Goal: Book appointment/travel/reservation

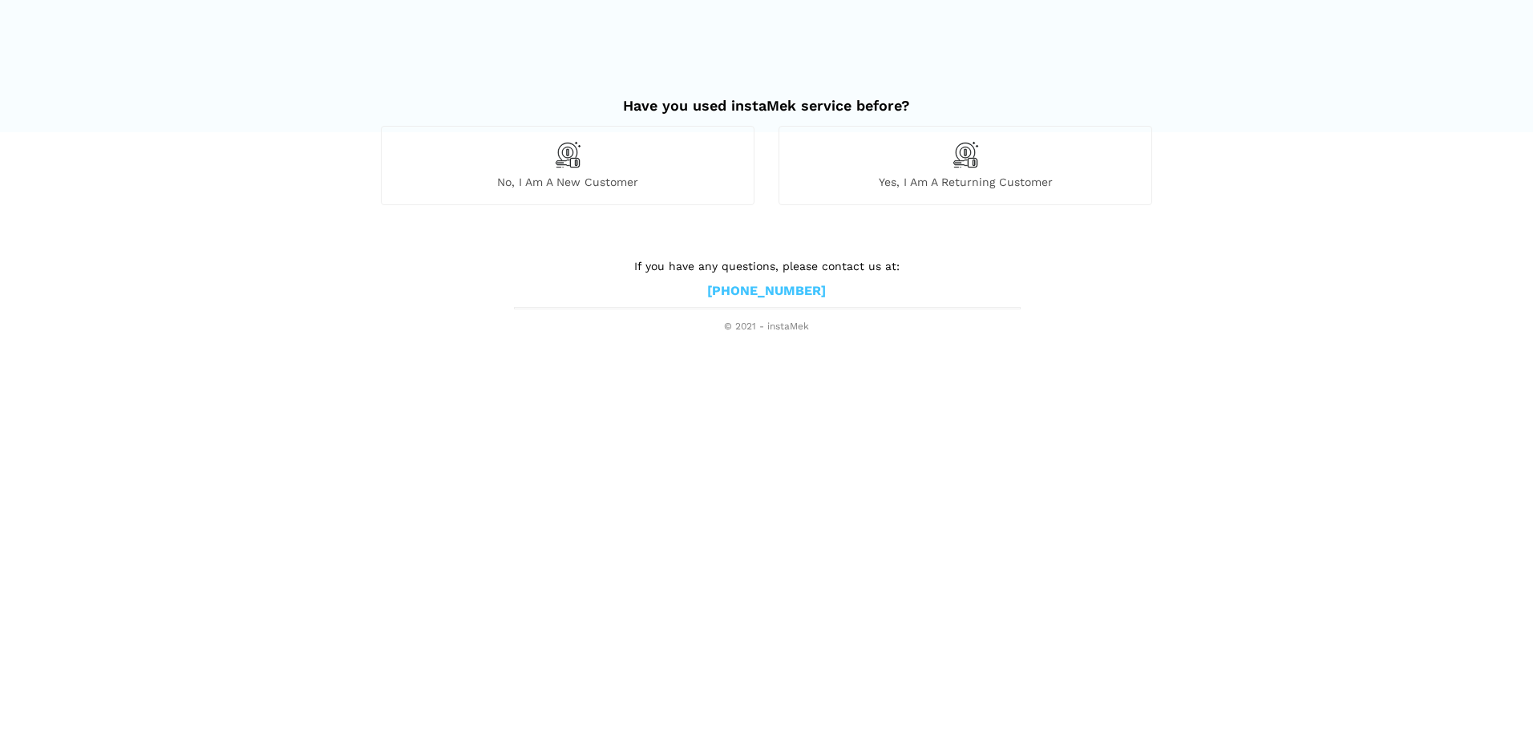
click at [656, 177] on span "No, I am a new customer" at bounding box center [568, 182] width 372 height 14
click at [583, 155] on div "No, I am a new customer" at bounding box center [568, 165] width 374 height 79
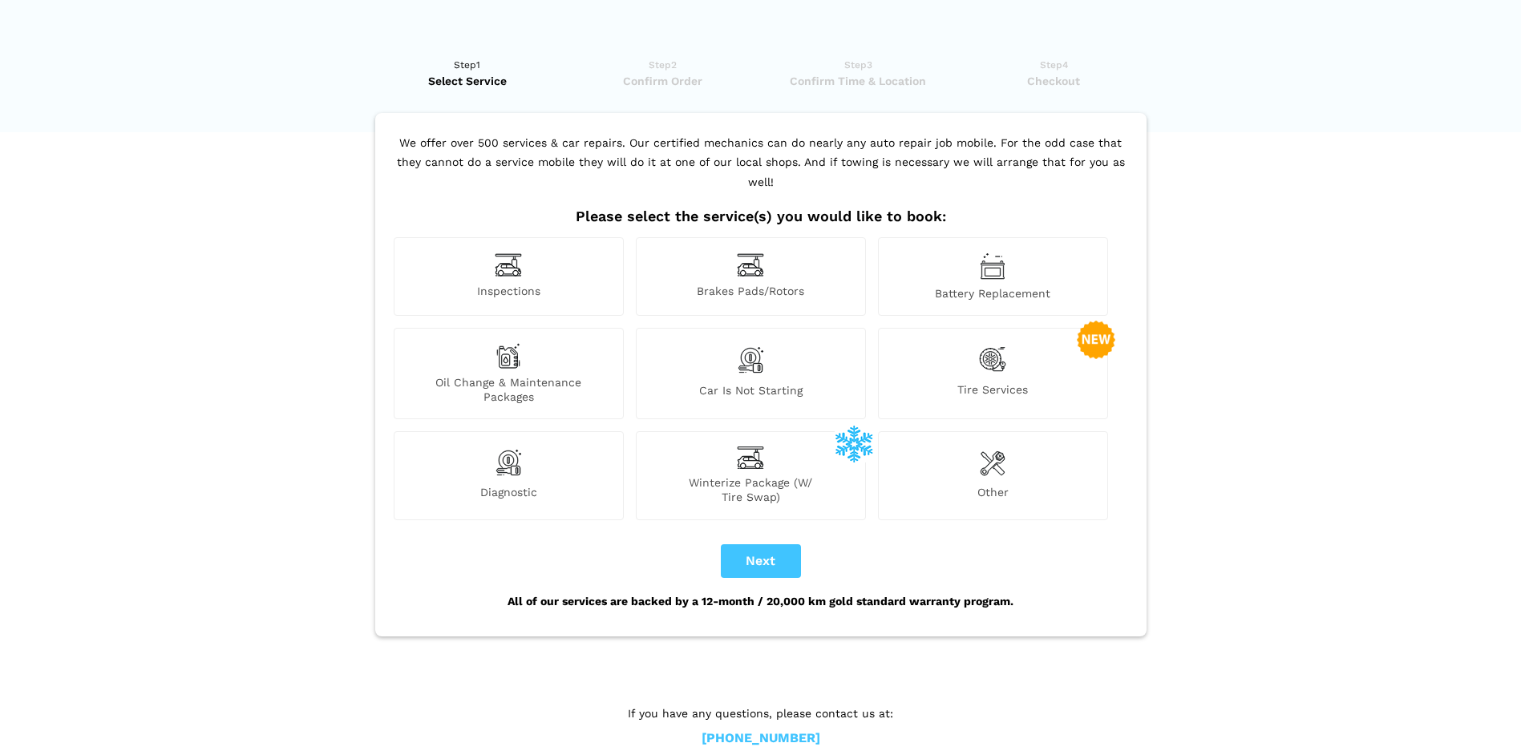
click at [555, 259] on div "Inspections" at bounding box center [509, 276] width 230 height 79
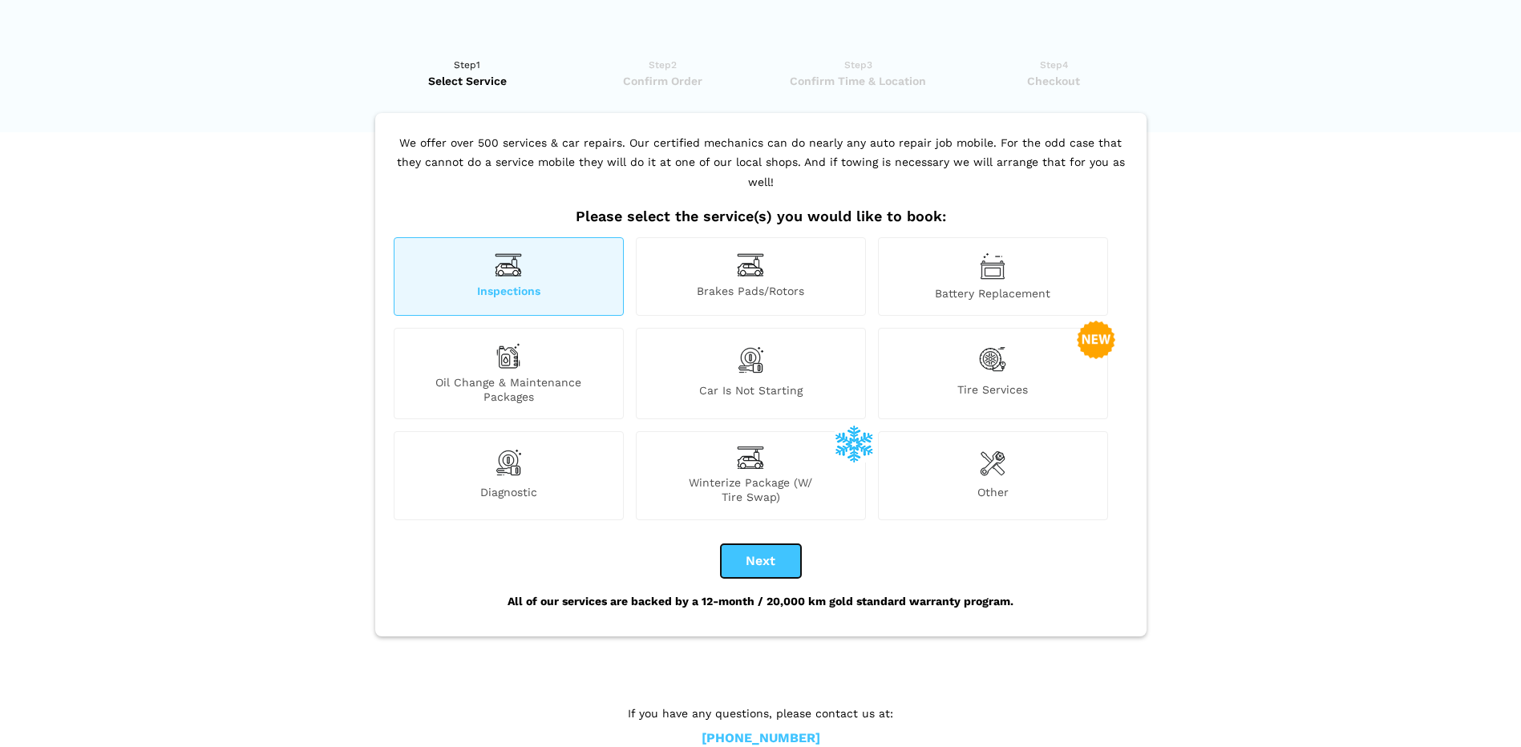
click at [786, 550] on button "Next" at bounding box center [761, 561] width 80 height 34
checkbox input "true"
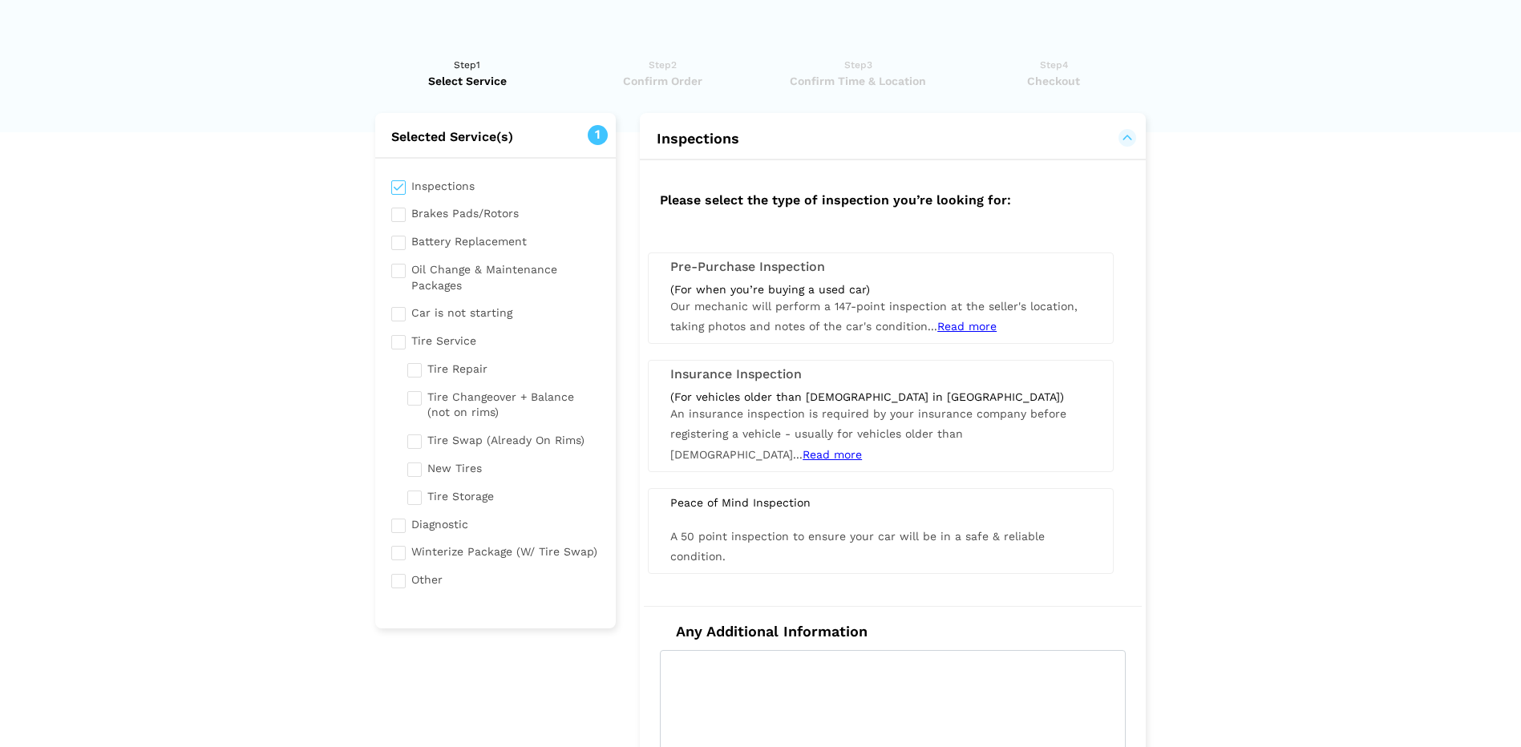
click at [748, 306] on span "Our mechanic will perform a 147-point inspection at the seller's location, taki…" at bounding box center [873, 316] width 407 height 33
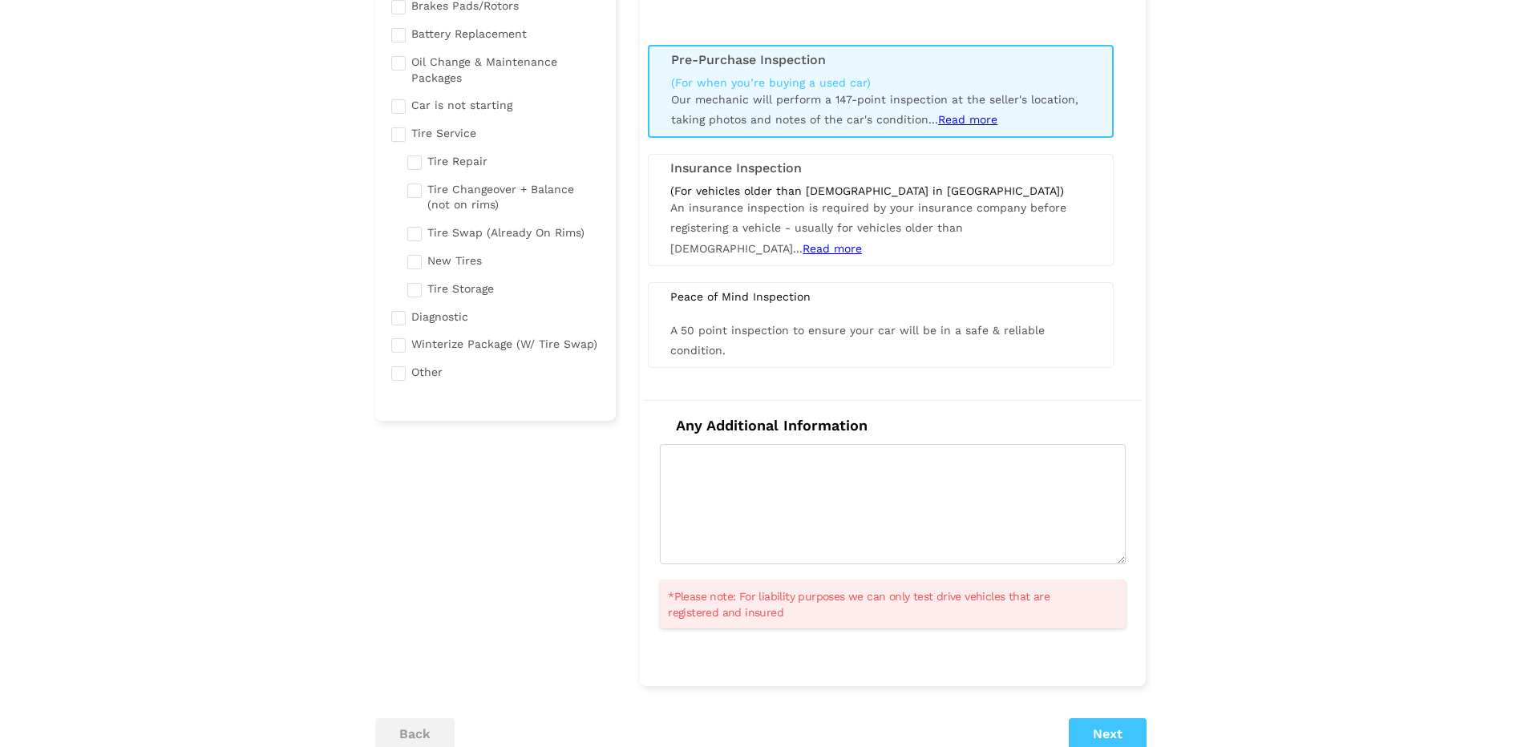
scroll to position [240, 0]
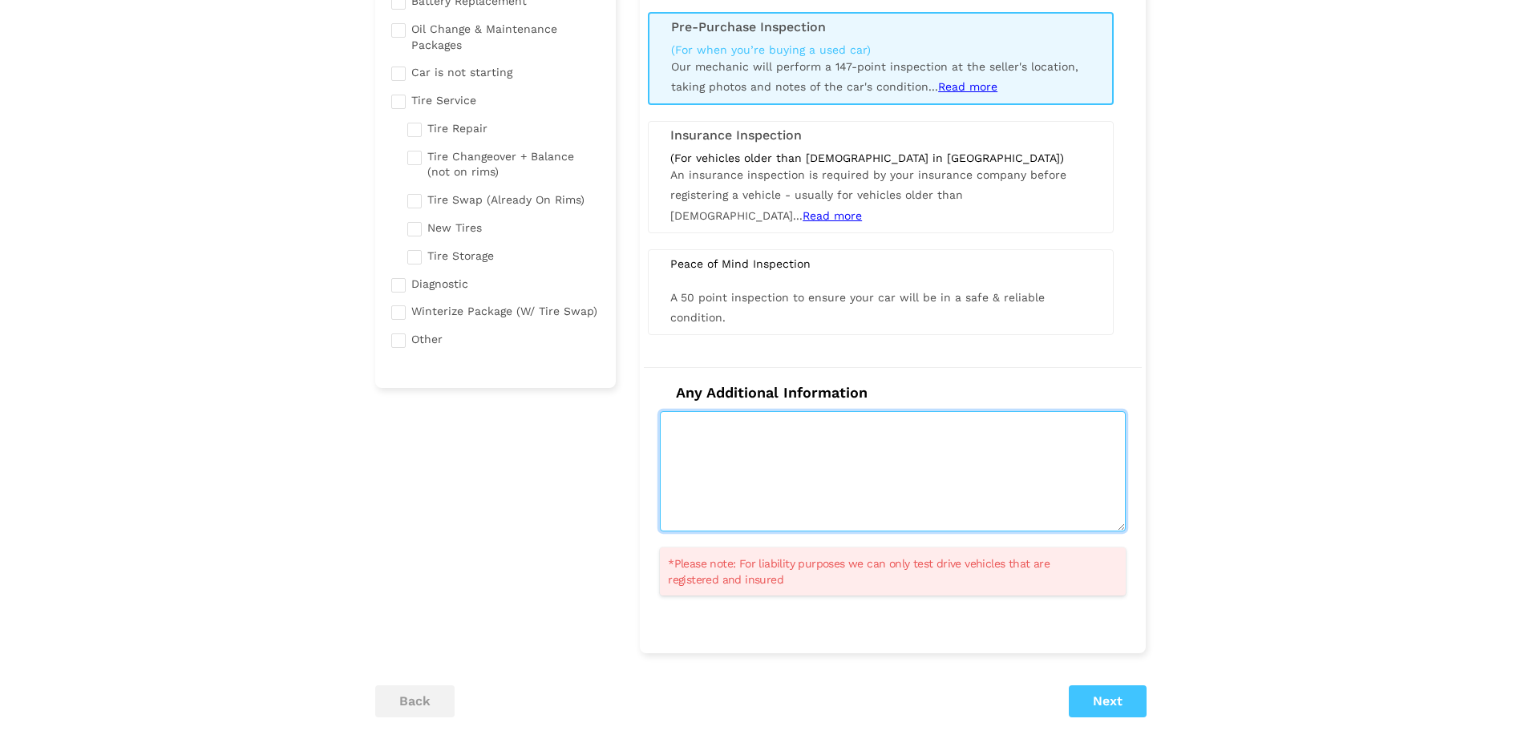
click at [863, 476] on textarea at bounding box center [893, 471] width 466 height 120
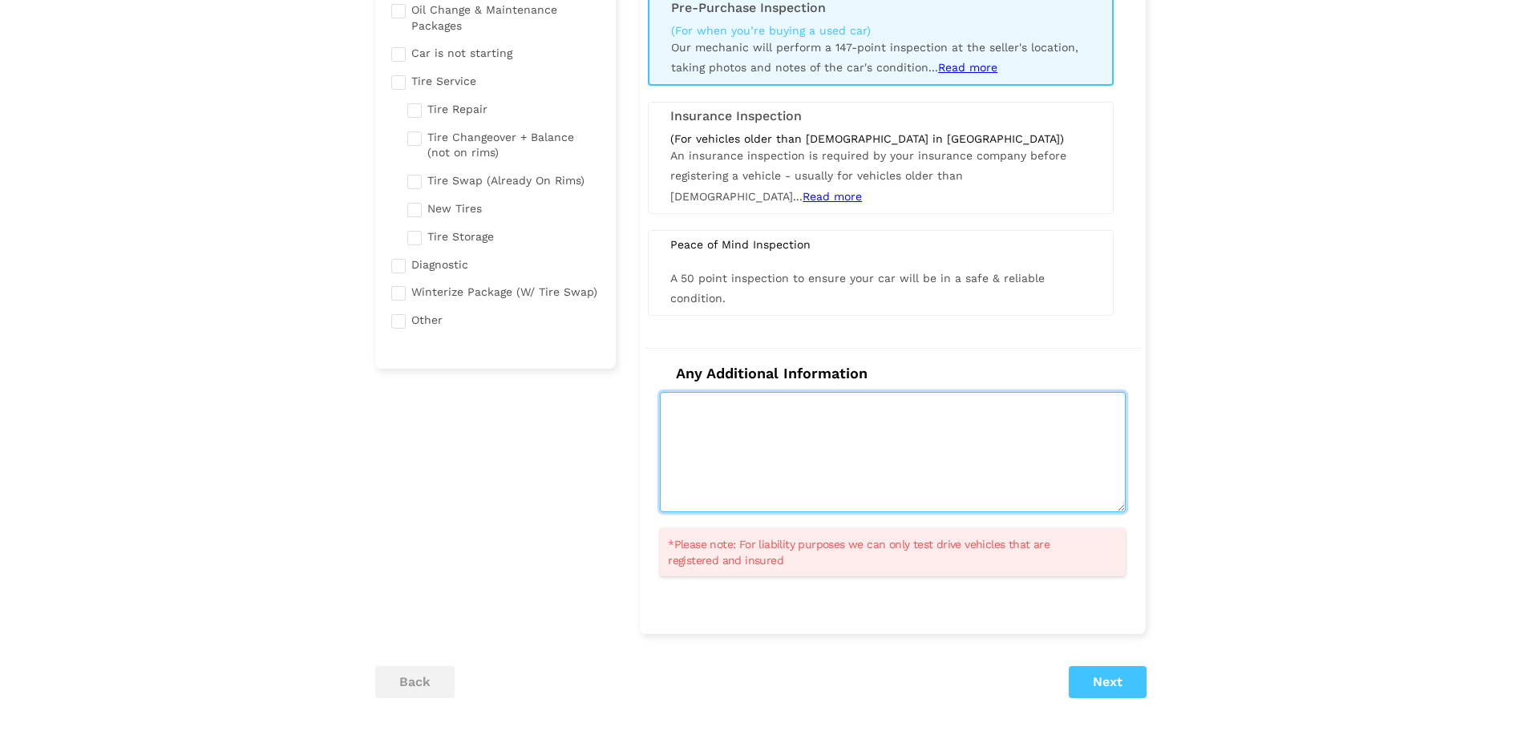
scroll to position [321, 0]
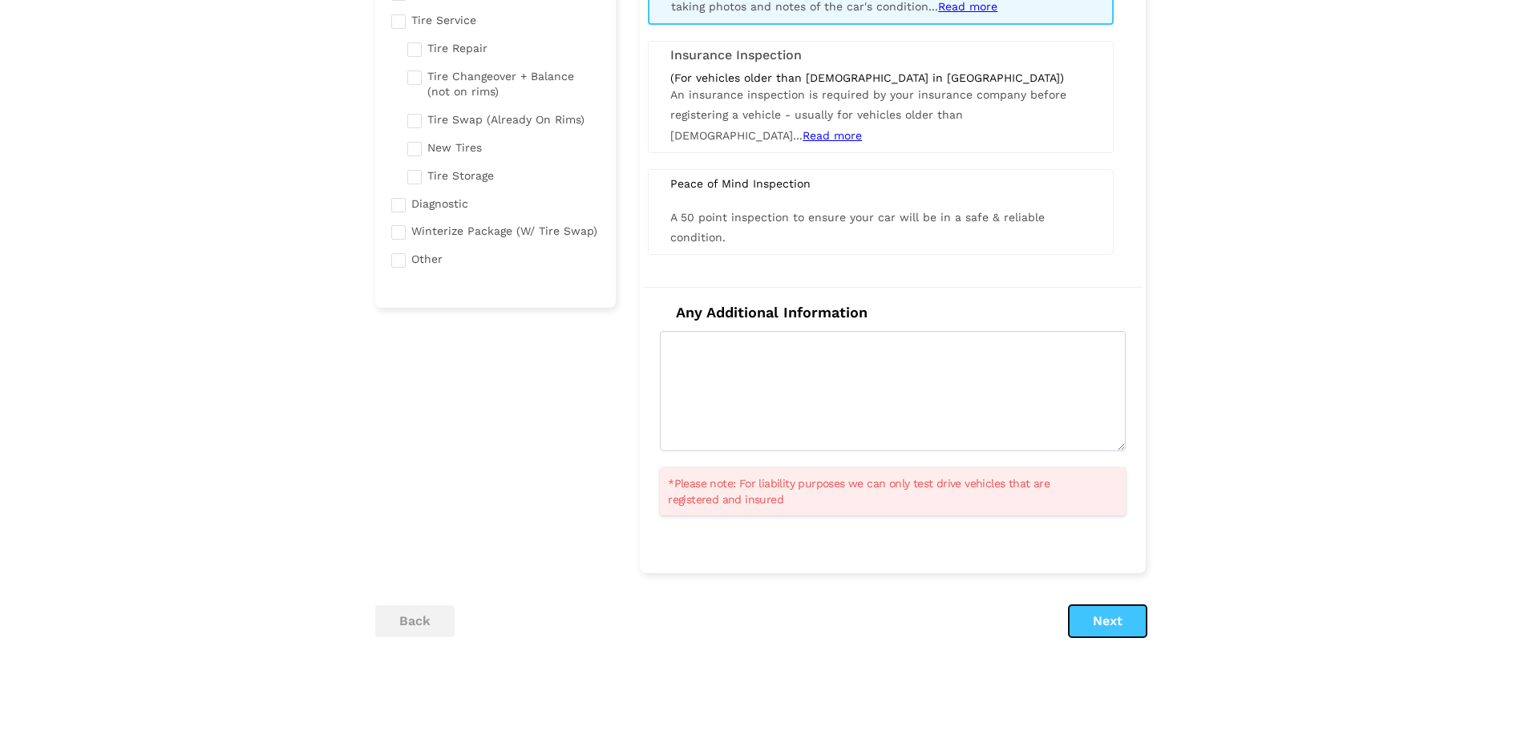
click at [1106, 625] on button "Next" at bounding box center [1108, 621] width 78 height 32
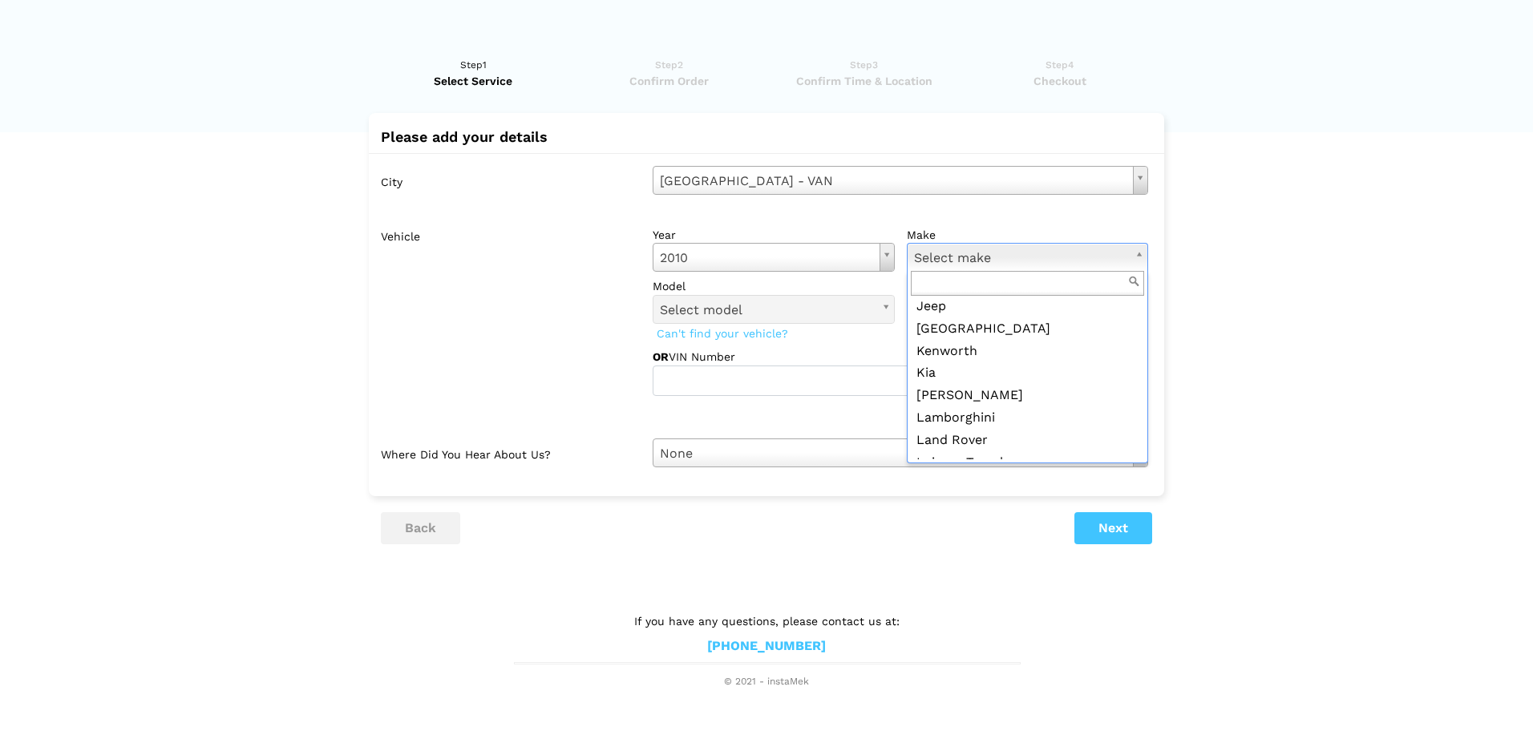
scroll to position [1122, 0]
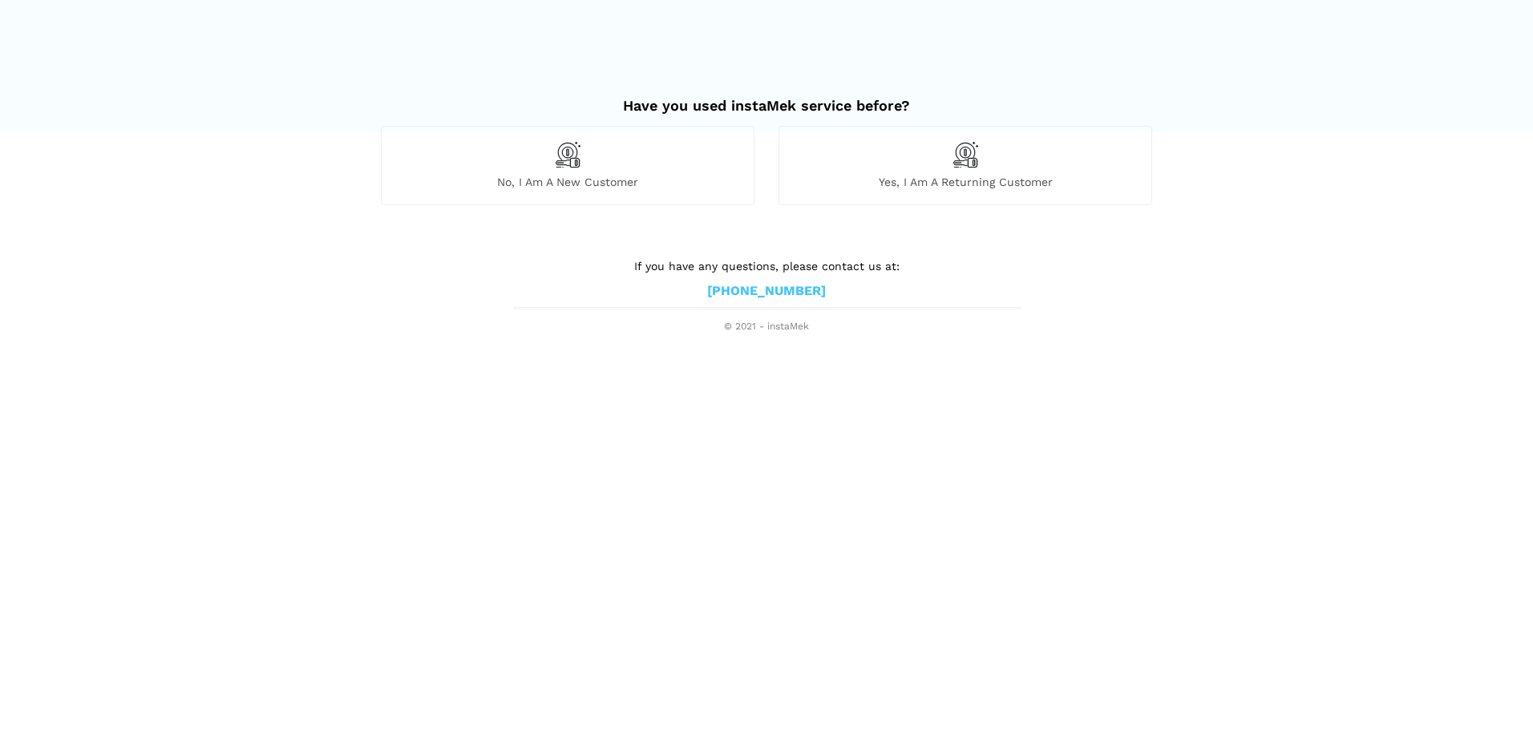
click at [661, 174] on div "No, I am a new customer" at bounding box center [568, 165] width 374 height 79
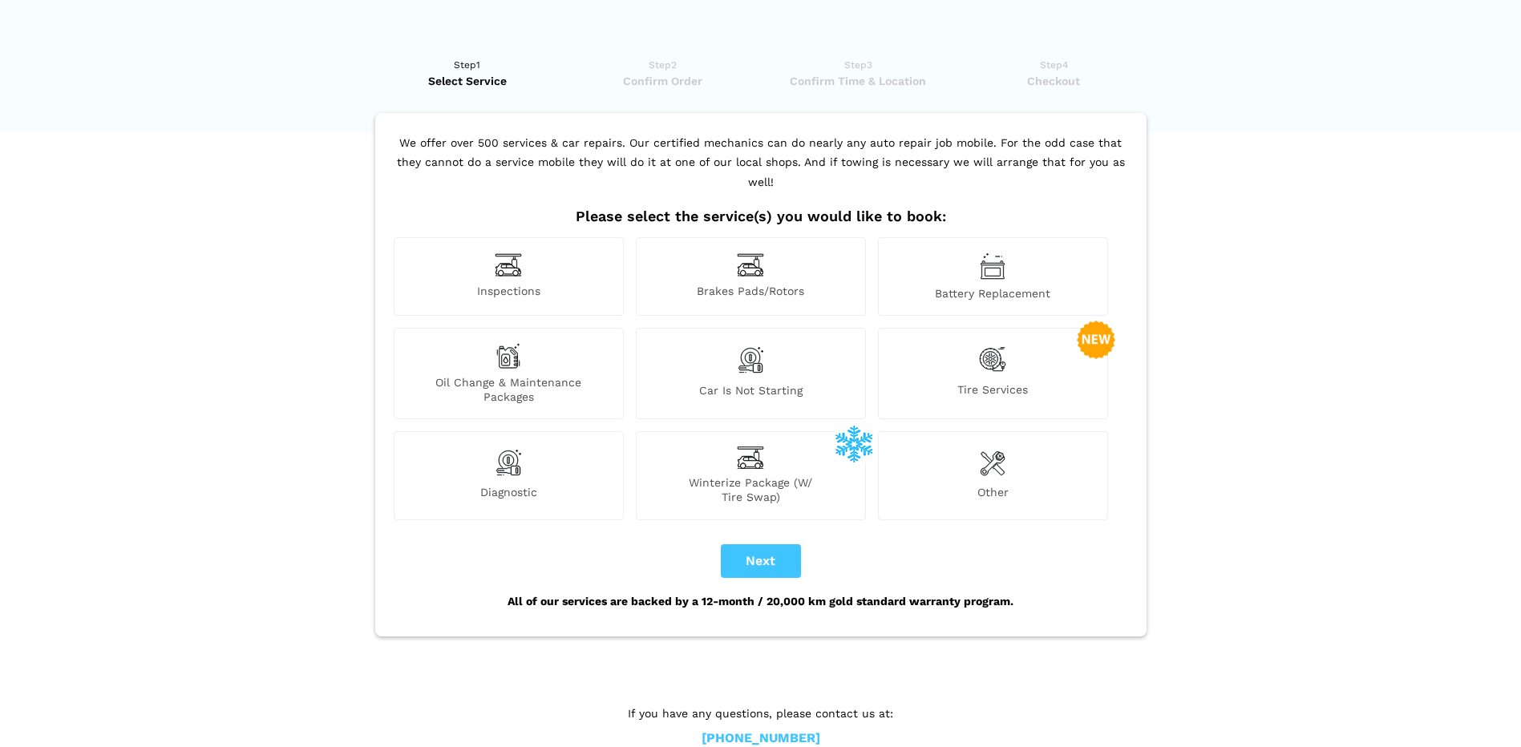
click at [537, 284] on span "Inspections" at bounding box center [508, 292] width 228 height 17
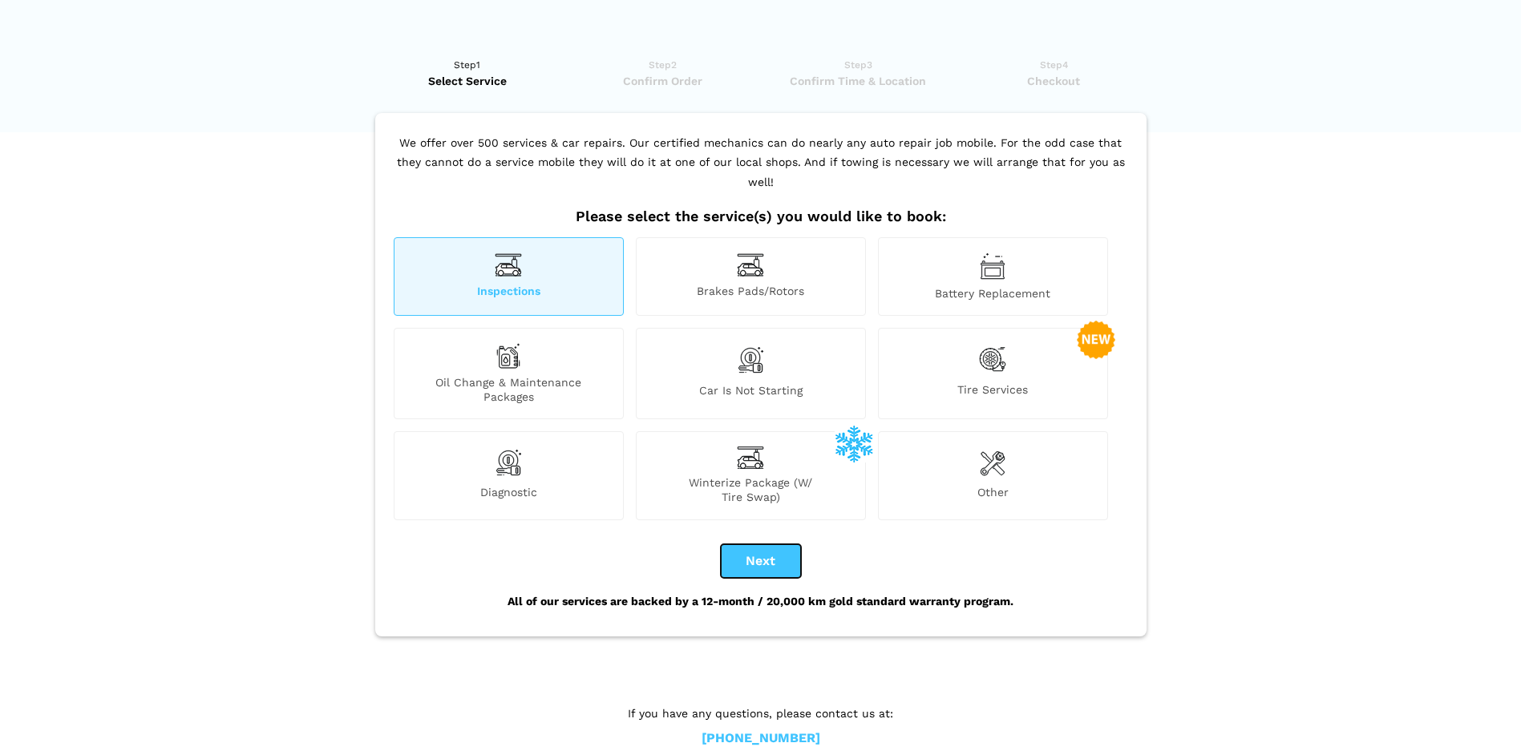
click at [755, 544] on button "Next" at bounding box center [761, 561] width 80 height 34
checkbox input "true"
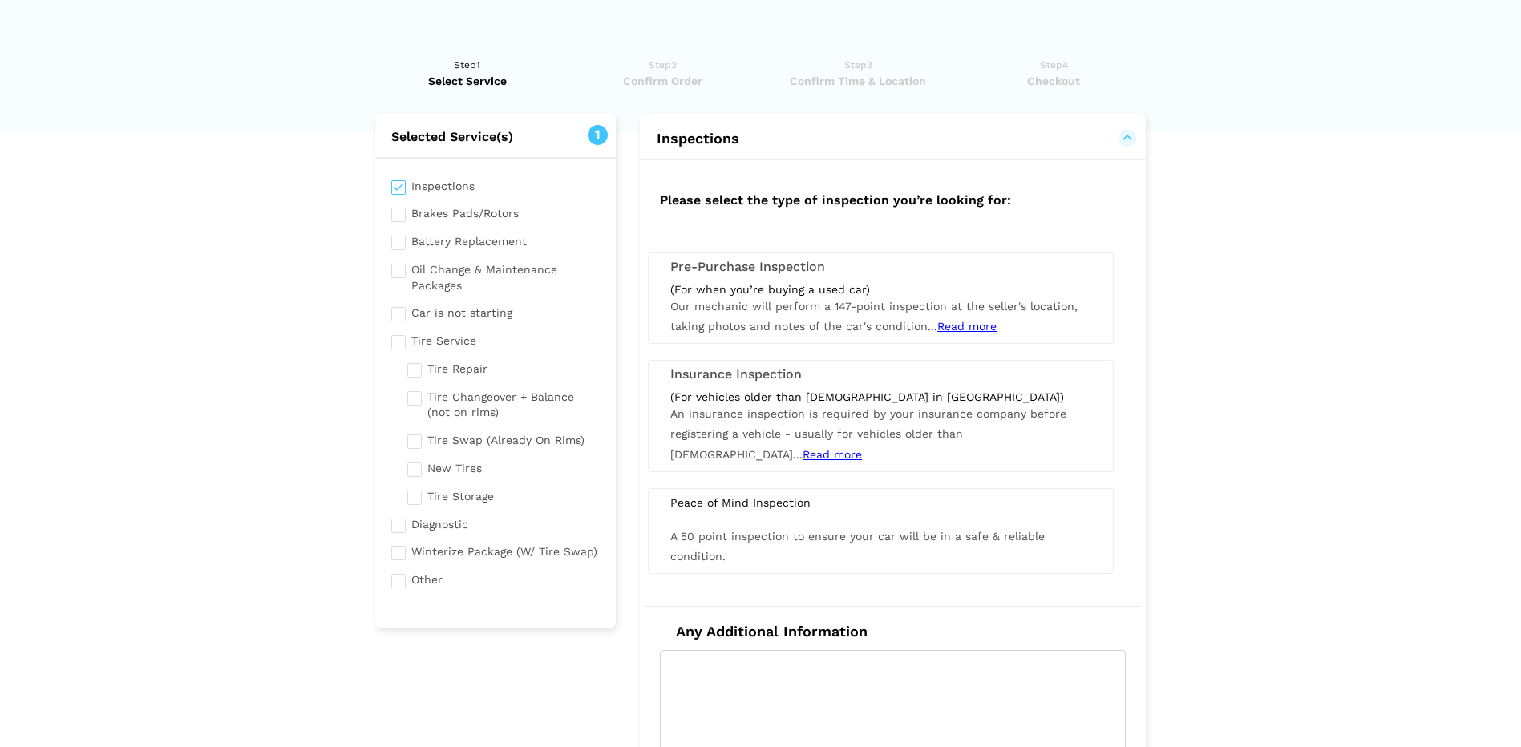
click at [968, 330] on span "Read more" at bounding box center [966, 326] width 59 height 13
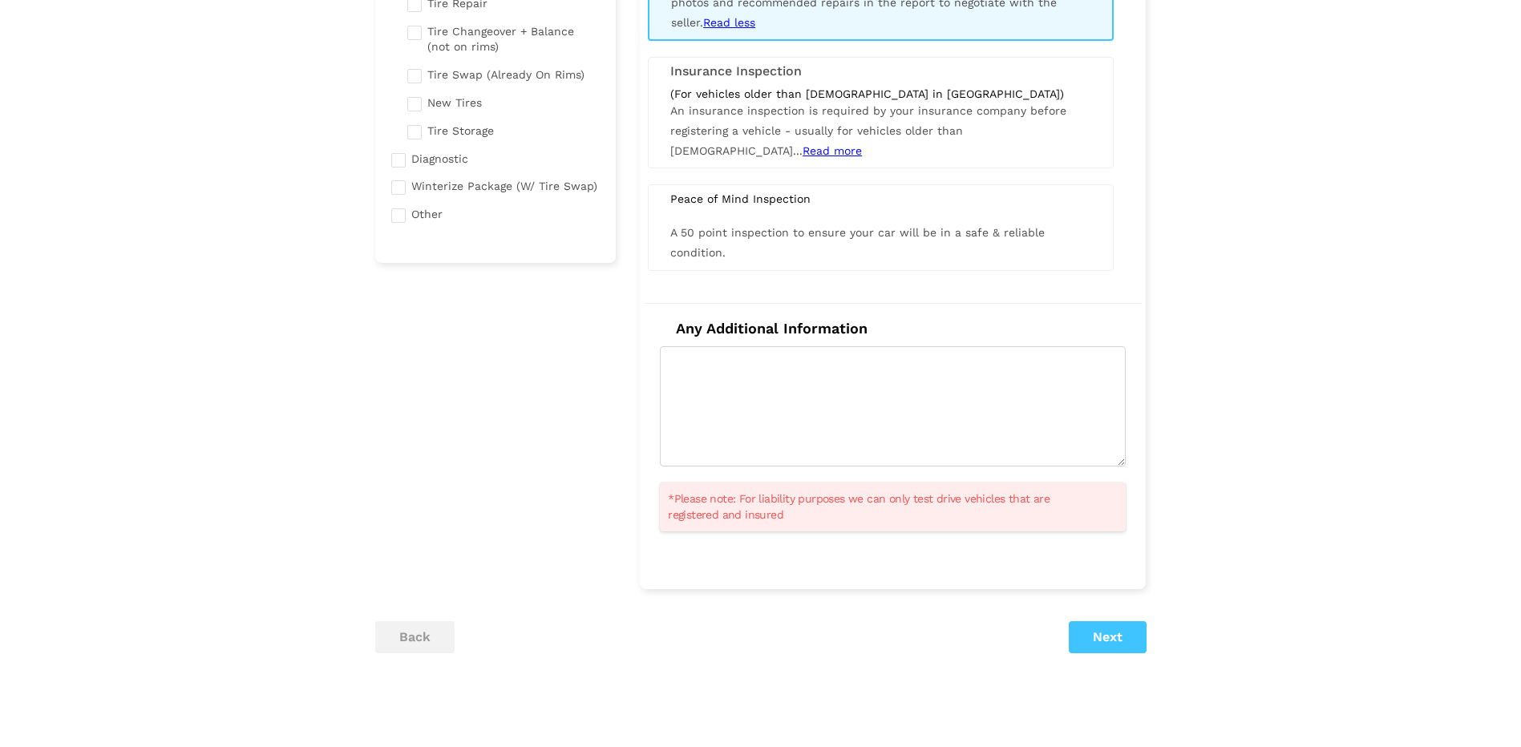
scroll to position [401, 0]
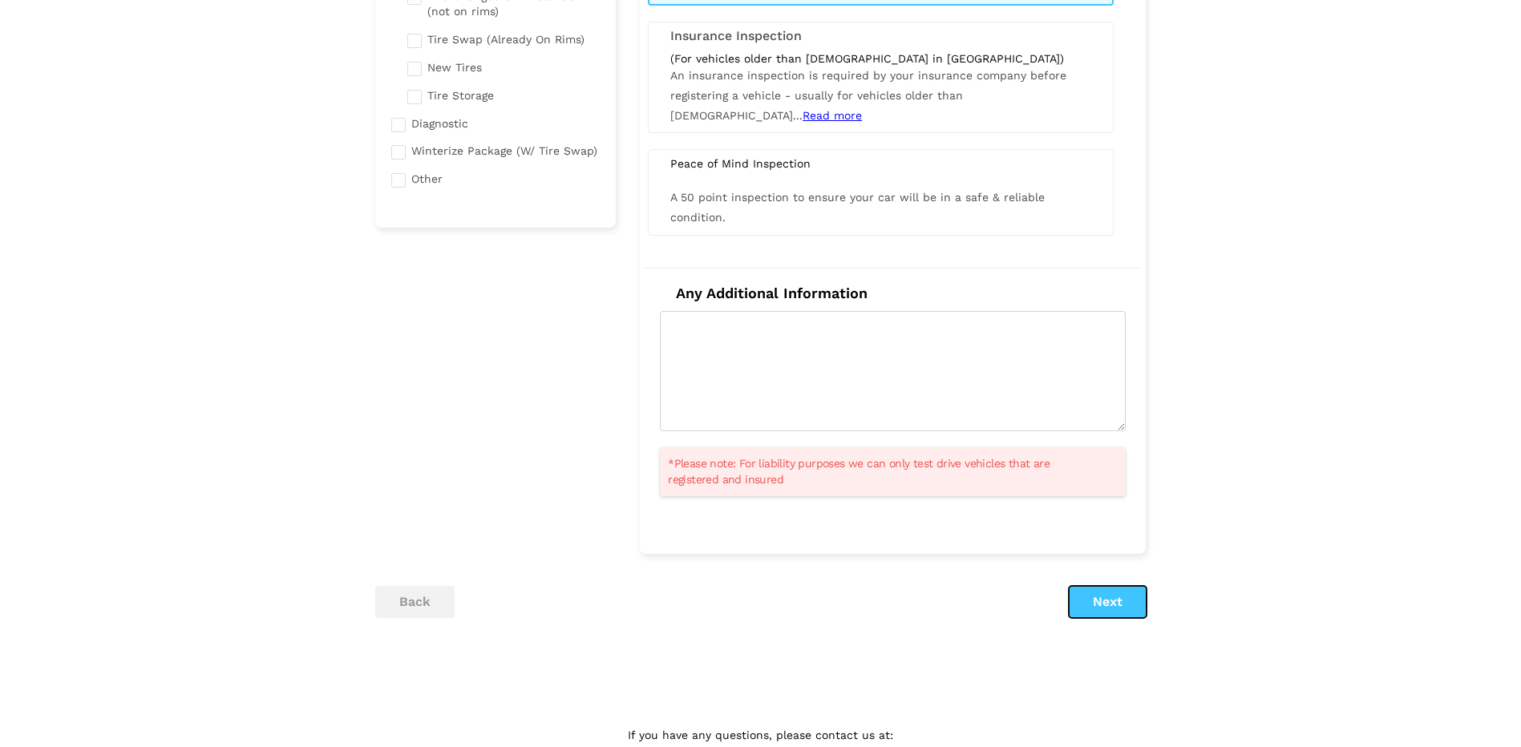
click at [1092, 607] on button "Next" at bounding box center [1108, 602] width 78 height 32
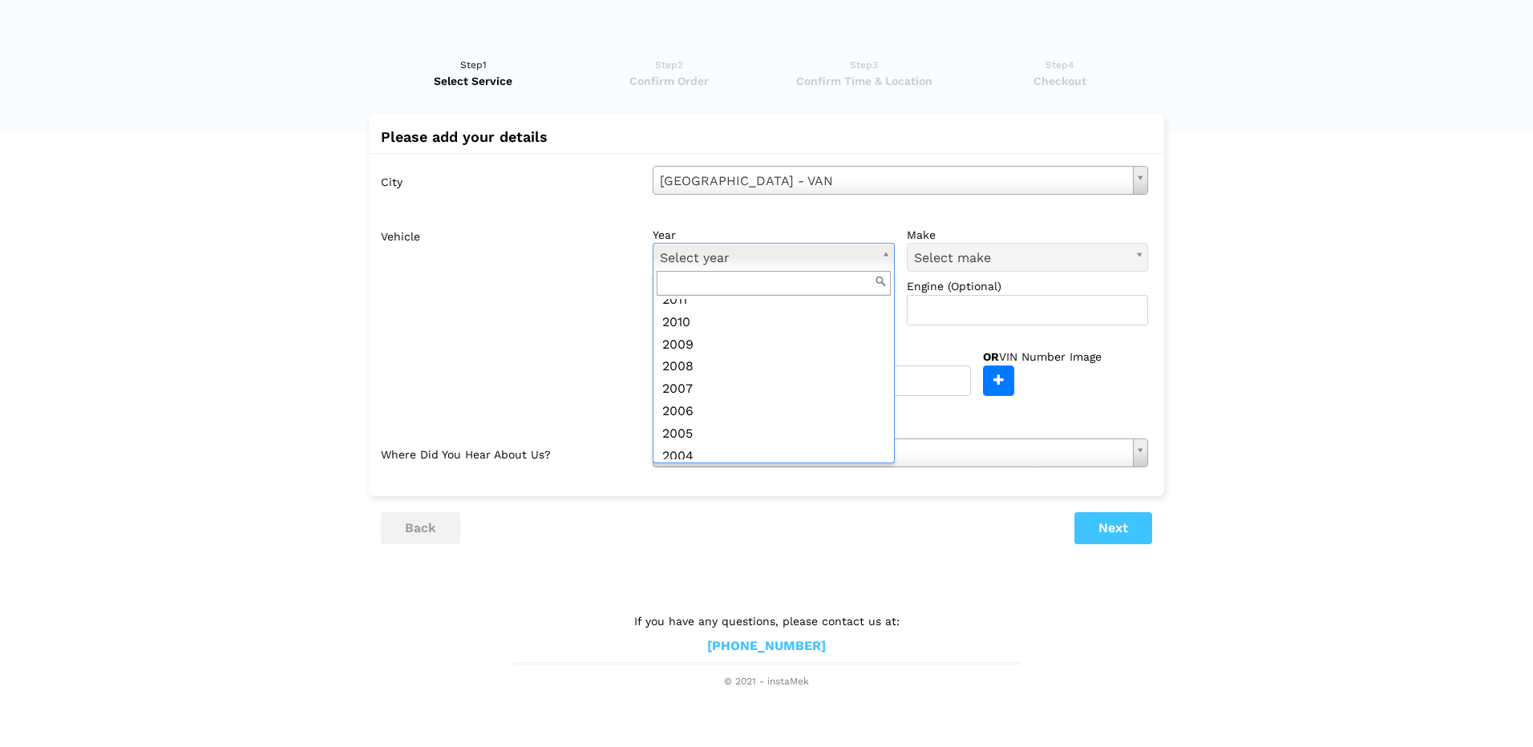
scroll to position [321, 0]
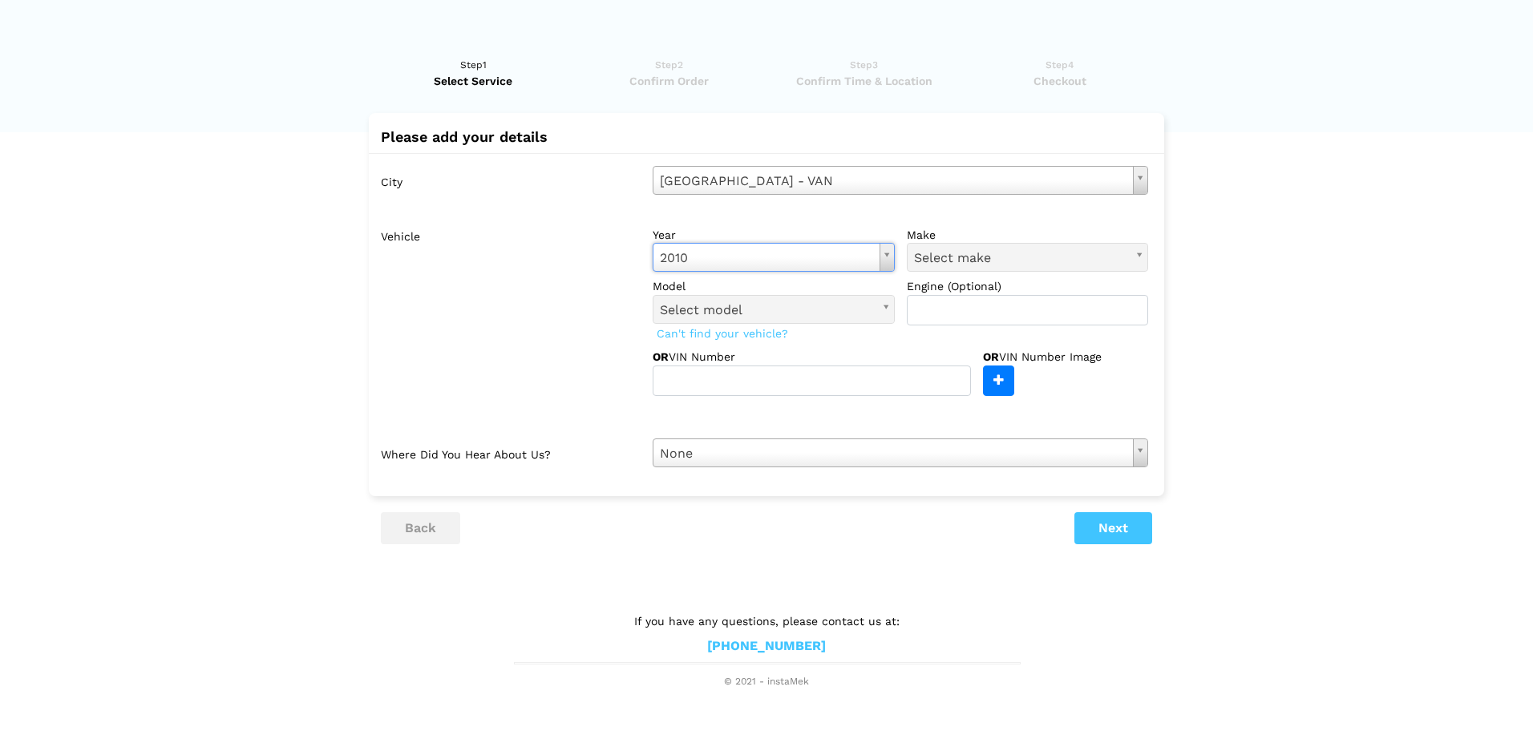
click at [987, 273] on div "year 2010 Select year 2026 2025 2024 2023 2022 2021 2020 2019 2018 2017 2016 20…" at bounding box center [900, 276] width 495 height 99
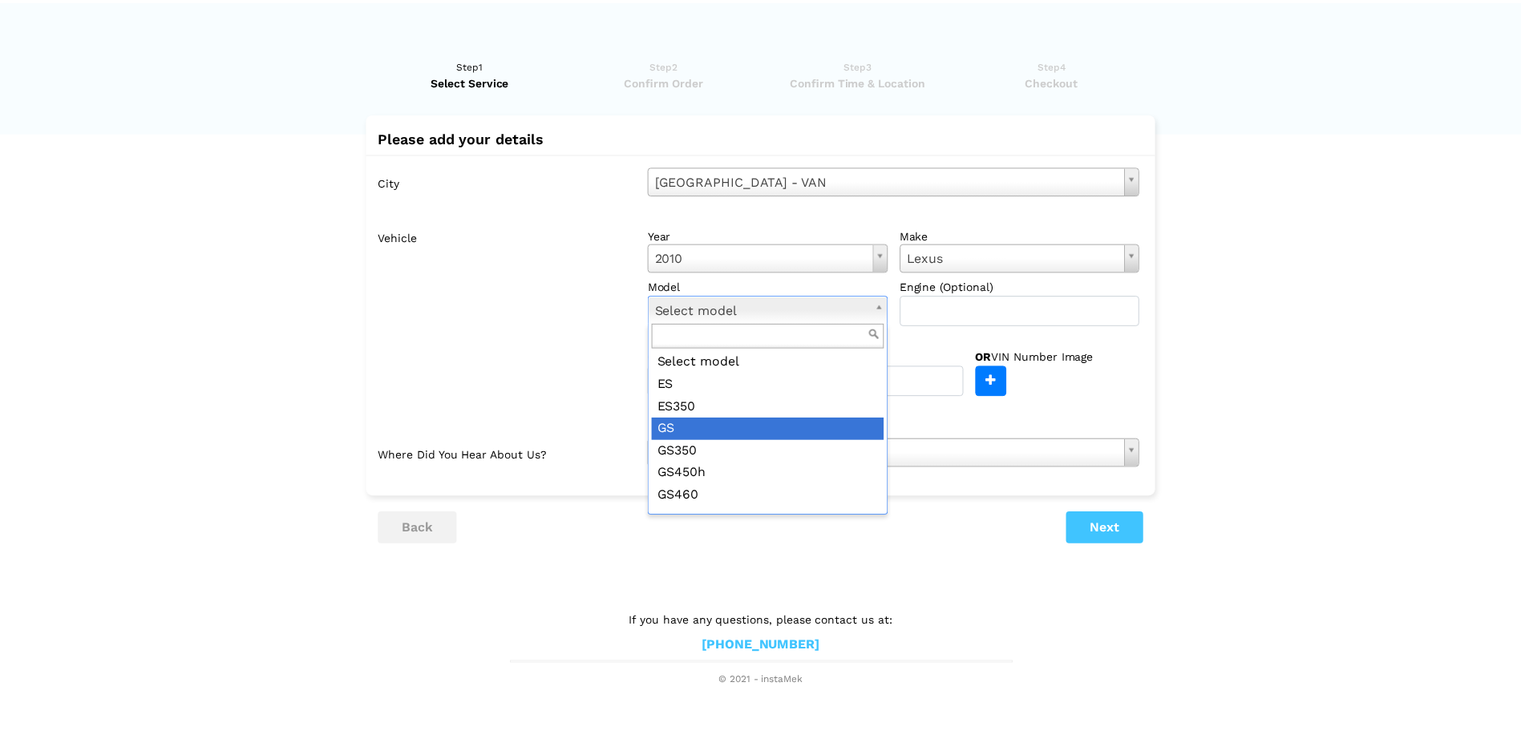
scroll to position [397, 0]
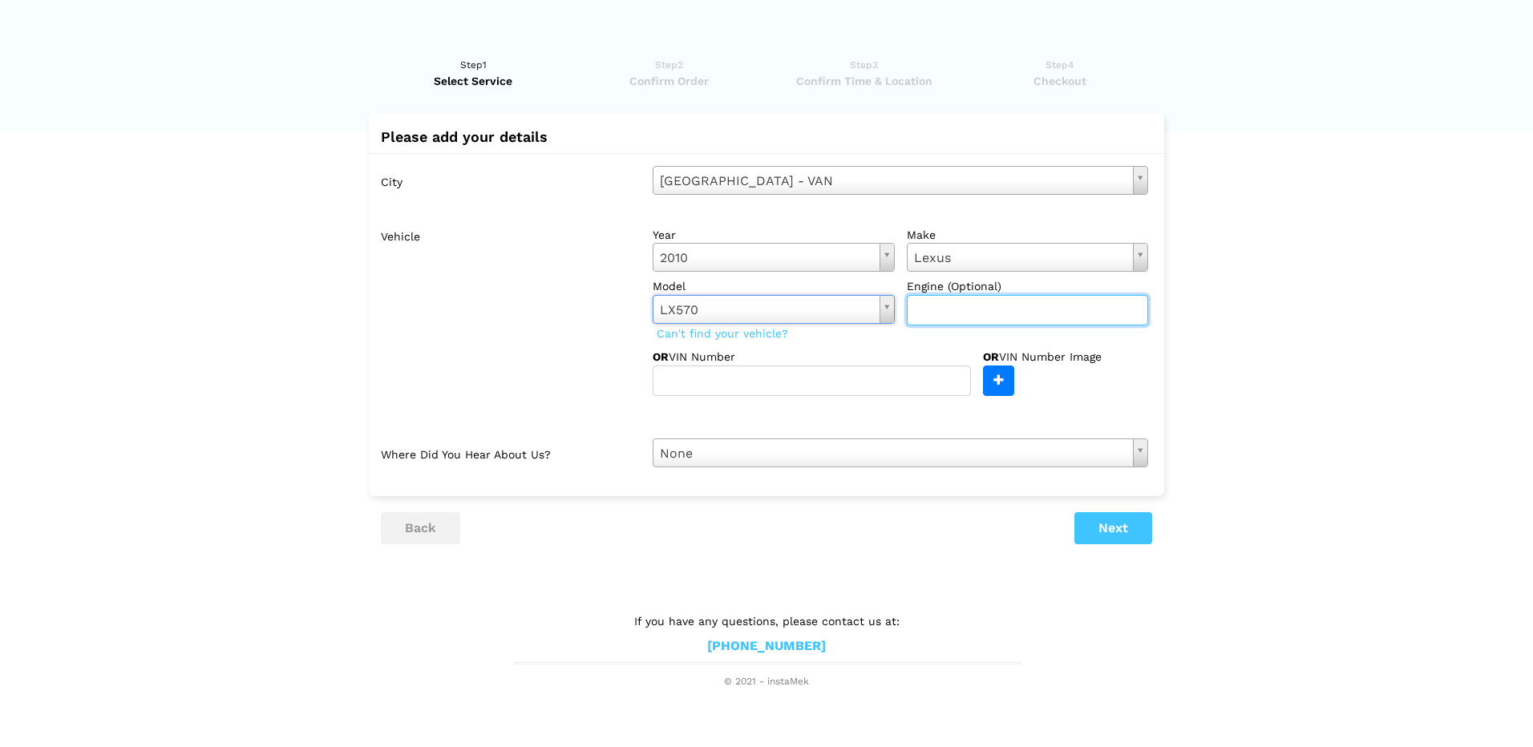
click at [966, 310] on input "text" at bounding box center [1028, 310] width 242 height 30
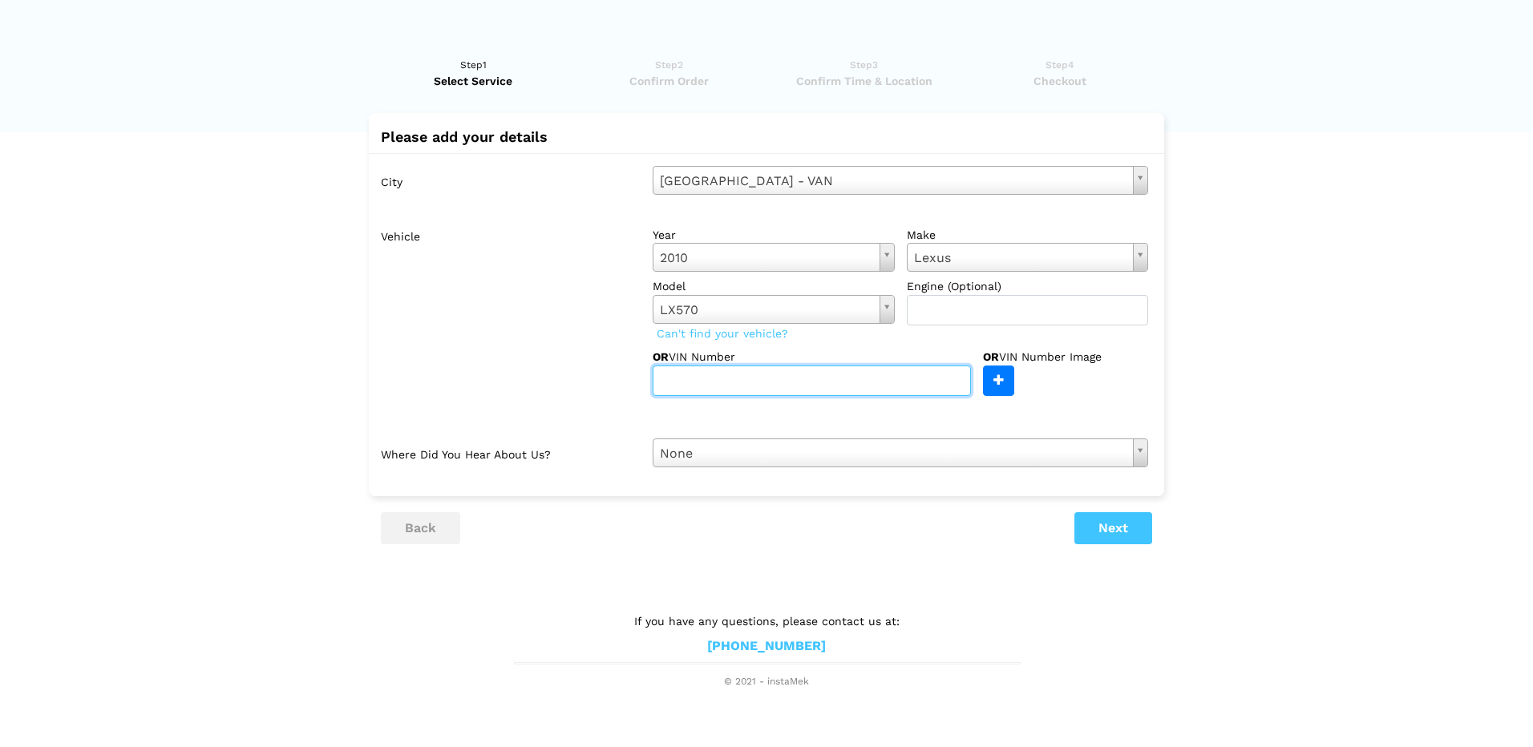
click at [825, 390] on input "text" at bounding box center [812, 381] width 318 height 30
click at [830, 467] on div "City Vancouver - VAN Select city Vancouver - VAN Richmond - VAN Burnaby - VAN N…" at bounding box center [766, 316] width 795 height 327
click at [1093, 531] on button "Next" at bounding box center [1113, 528] width 78 height 32
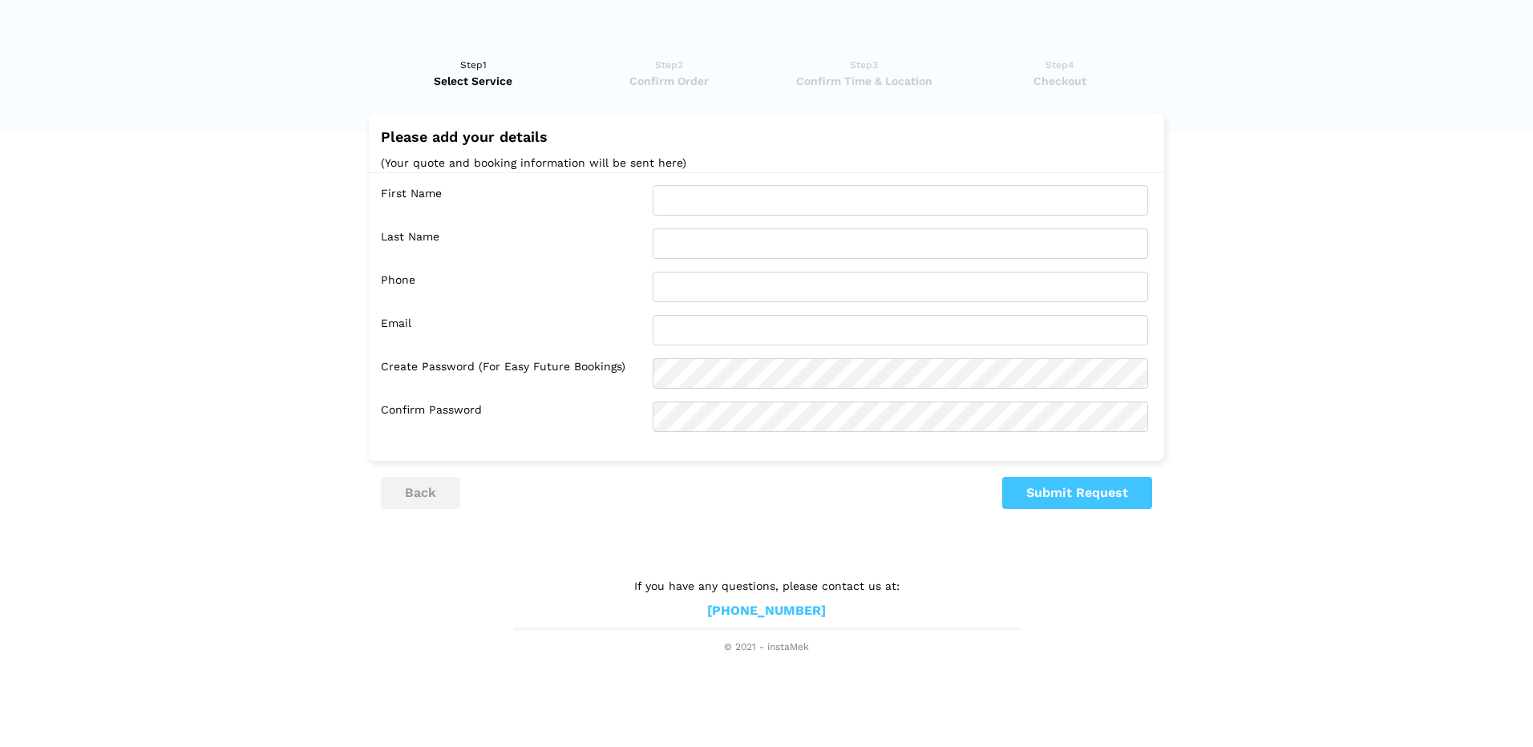
click at [712, 180] on div "First Name Last Name Phone Email Confirm Password" at bounding box center [766, 308] width 795 height 273
click at [717, 202] on input "text" at bounding box center [900, 200] width 495 height 30
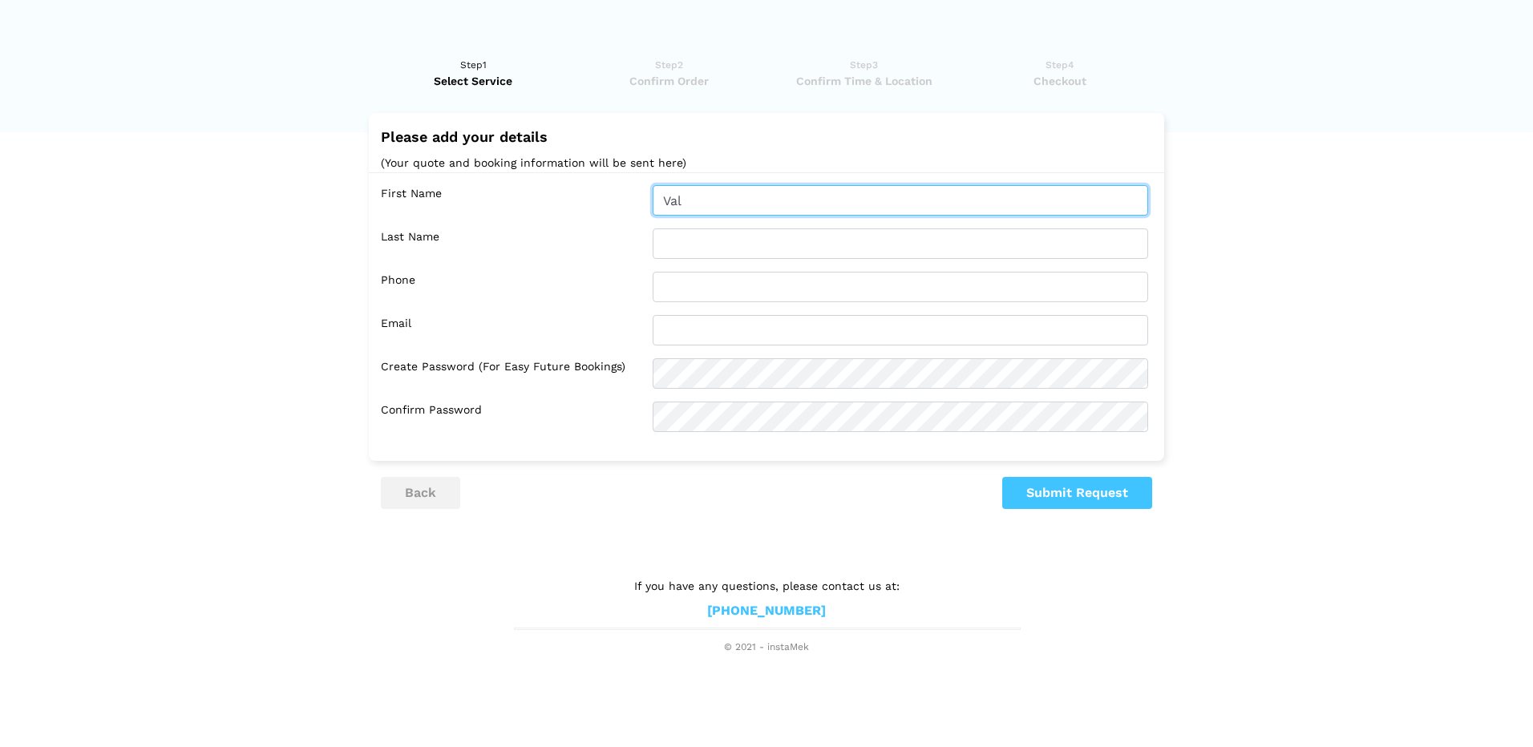
type input "Val"
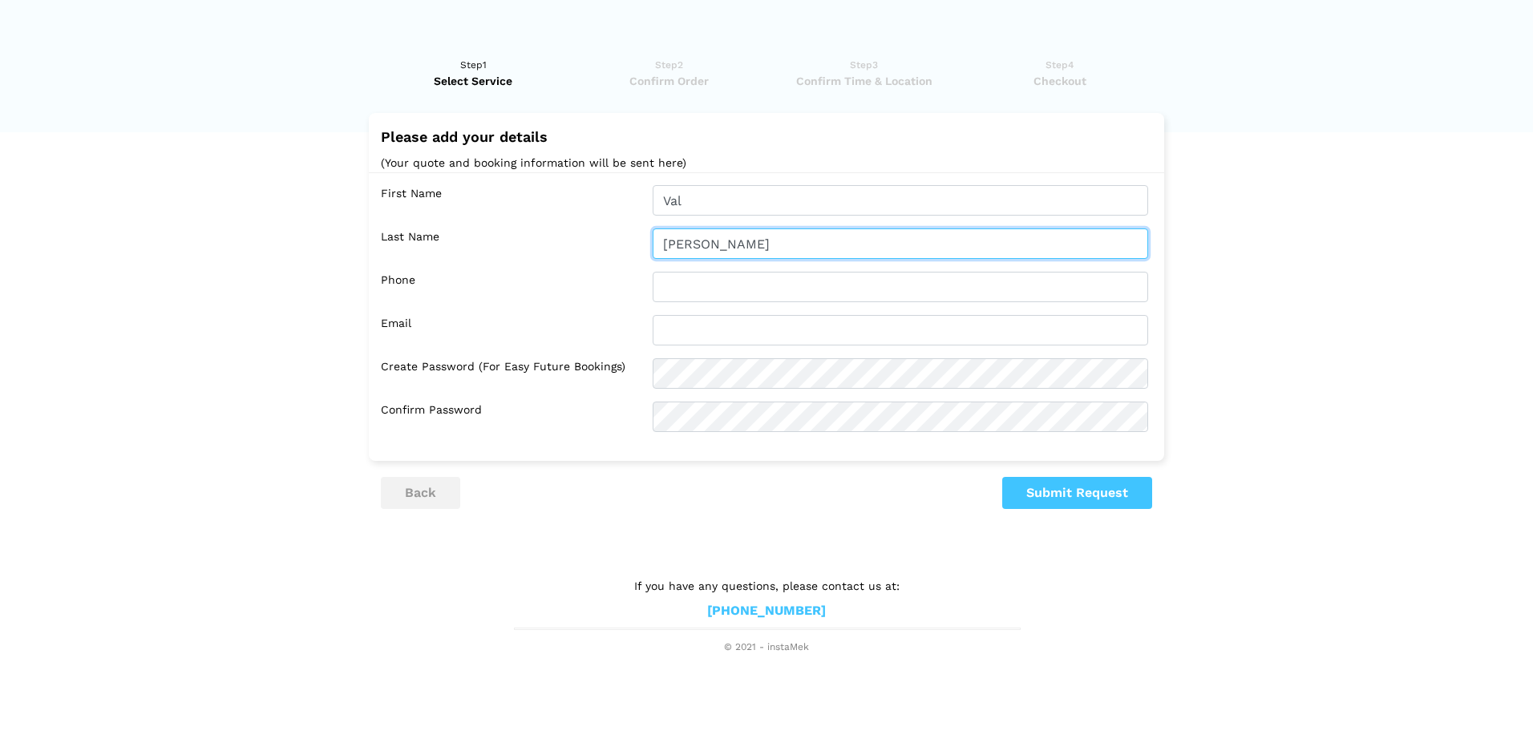
type input "Tsang"
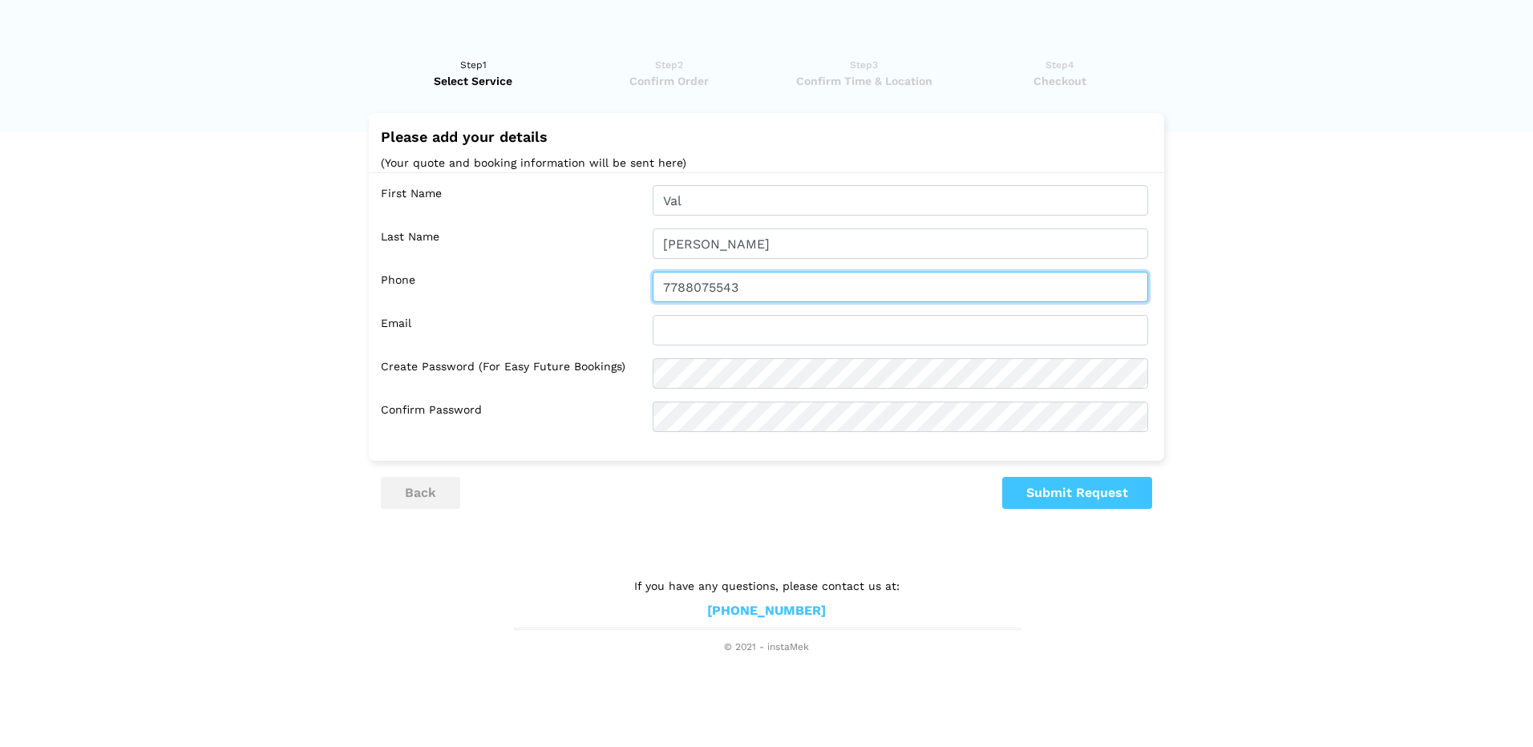
type input "7788075543"
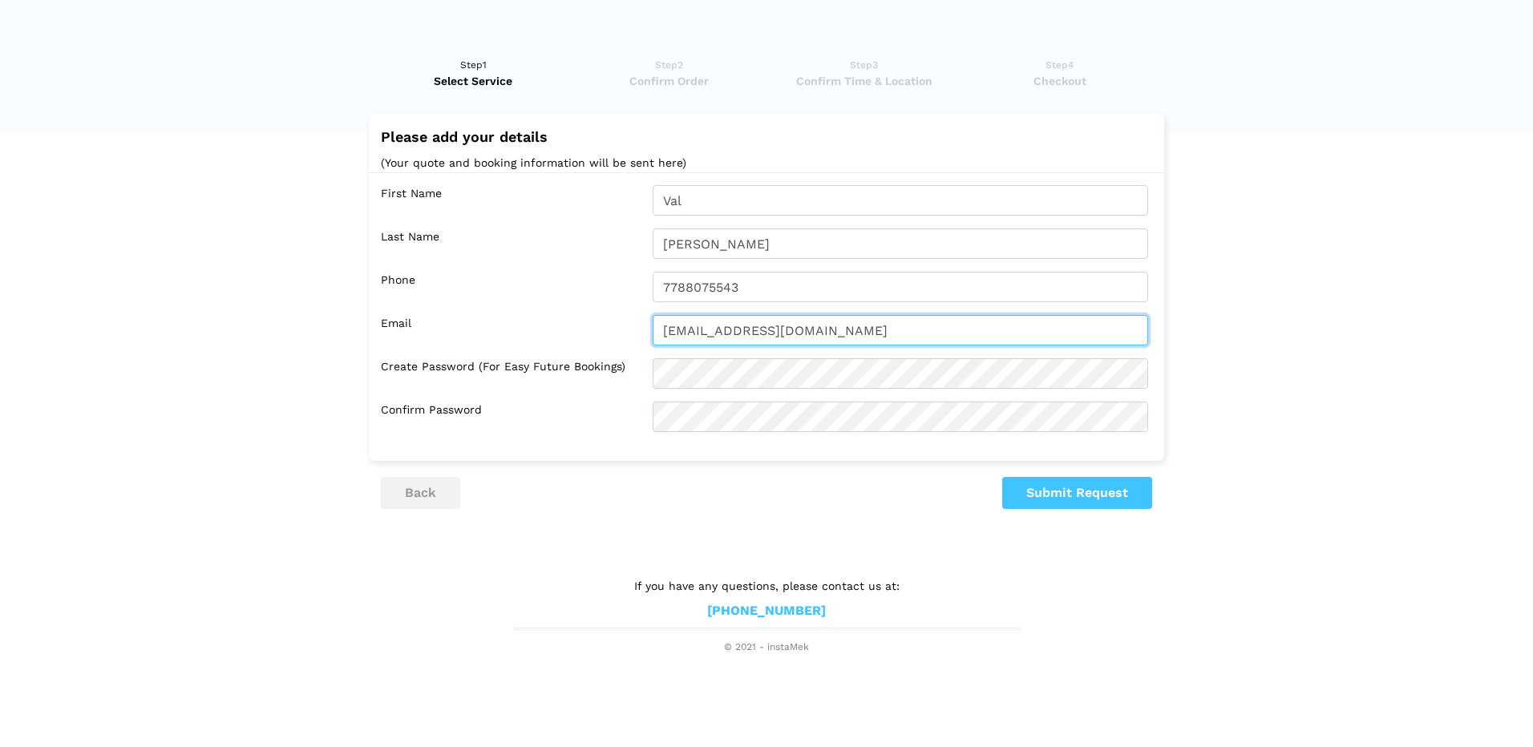
type input "vamazont2@gmail.com"
click at [1315, 425] on lik "Have you used instaMek service before? No, I am a new customer Yes, I am a retu…" at bounding box center [766, 348] width 1533 height 614
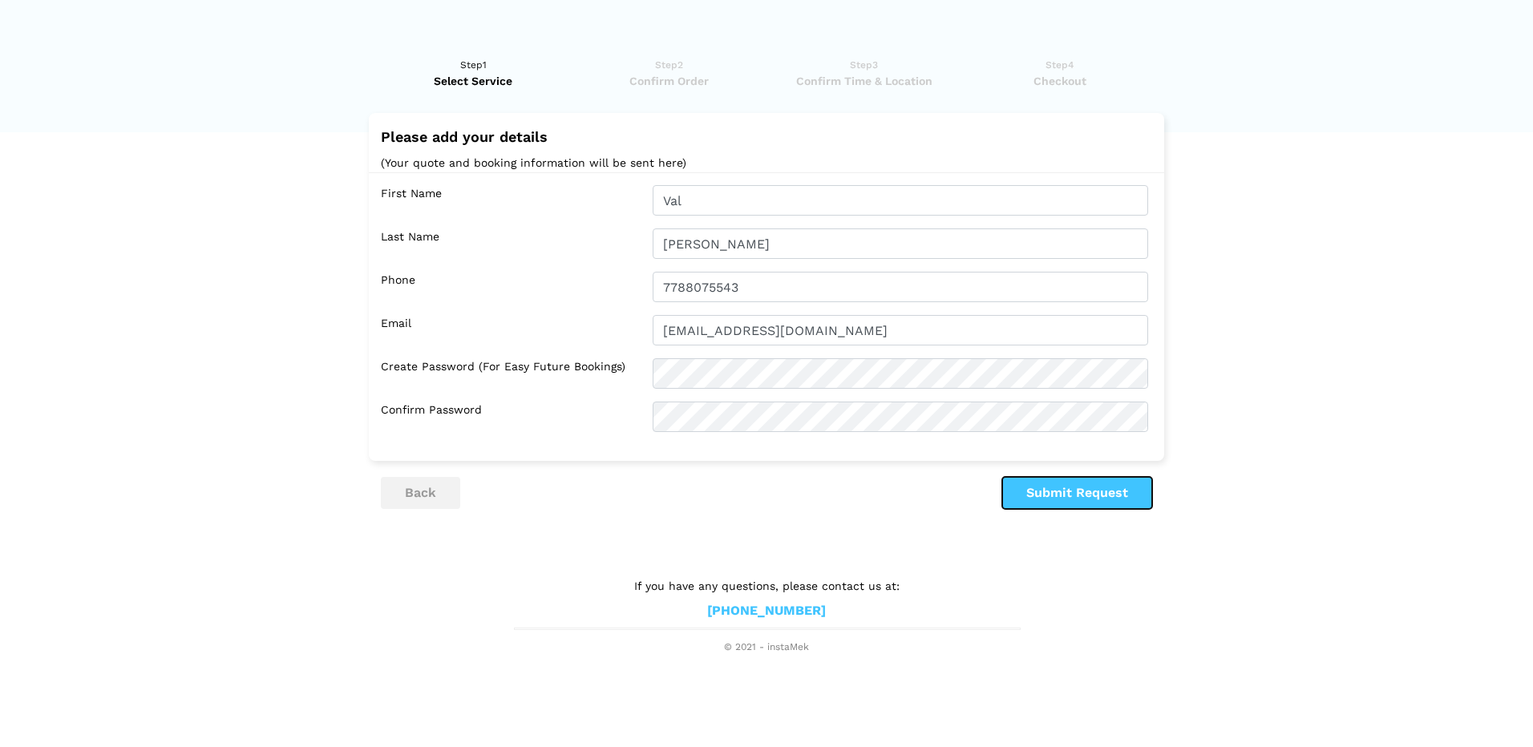
click at [1119, 492] on button "Submit Request" at bounding box center [1077, 493] width 150 height 32
click at [1109, 505] on button "Submit Request" at bounding box center [1077, 493] width 150 height 32
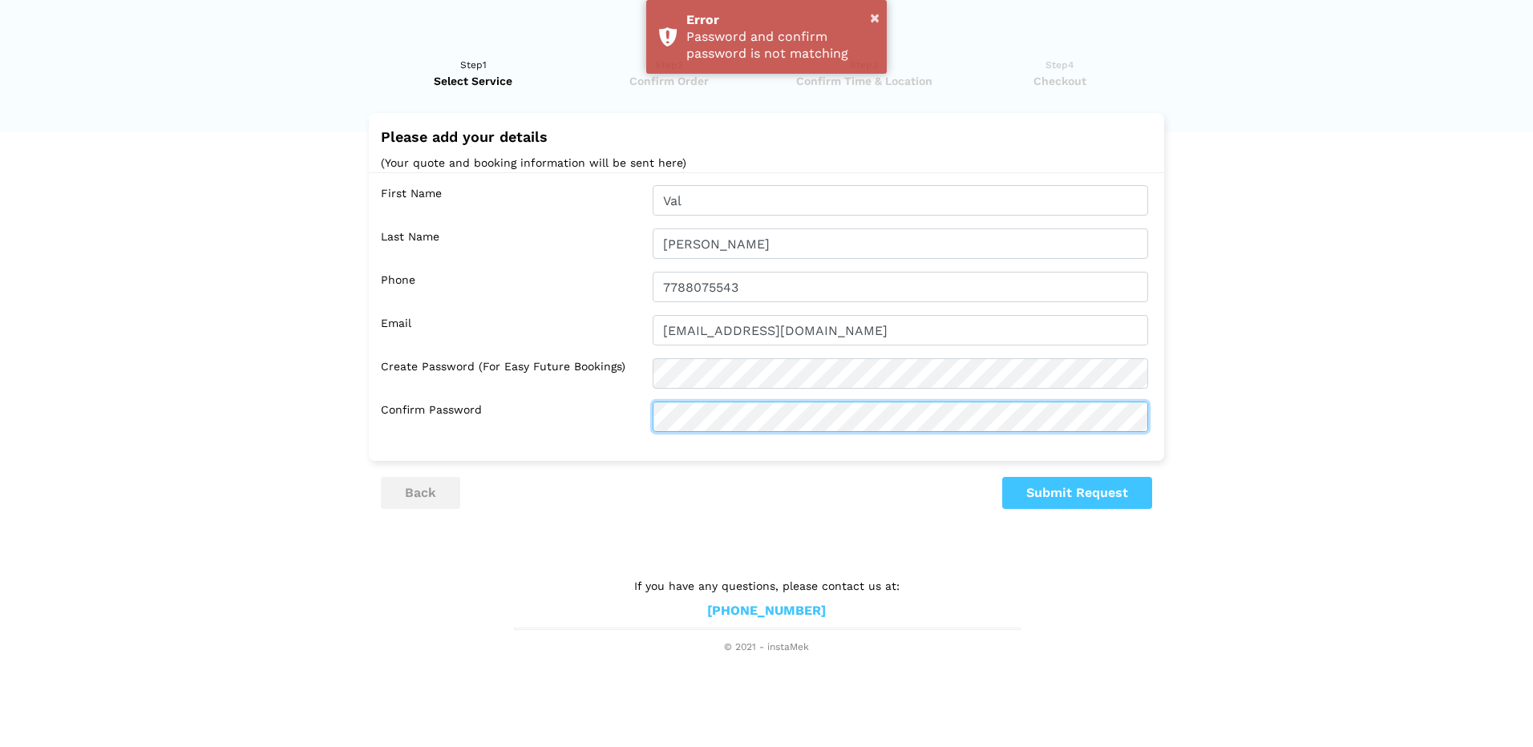
click at [615, 415] on div "Confirm Password" at bounding box center [770, 417] width 779 height 30
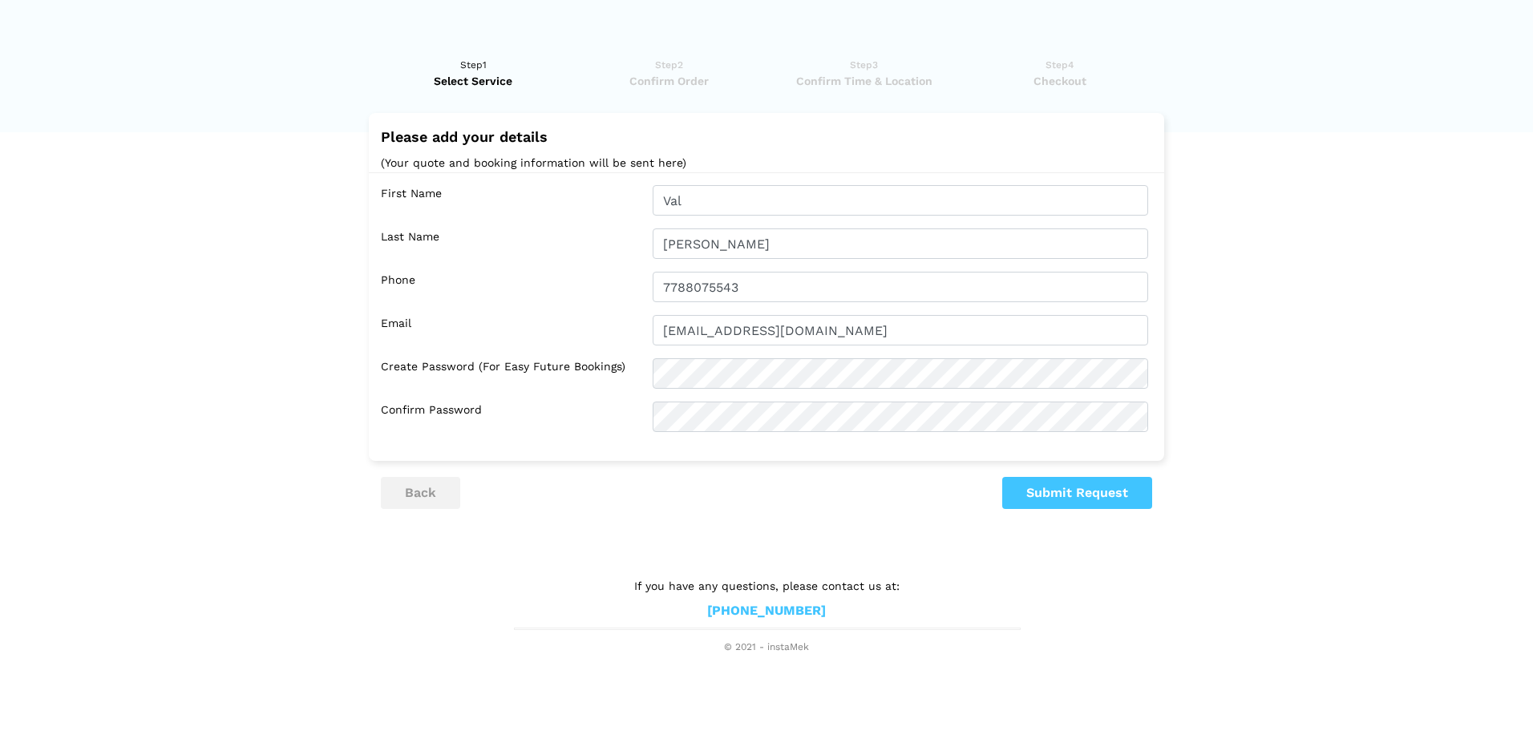
click at [922, 498] on ul "back Submit Request" at bounding box center [766, 493] width 771 height 32
click at [1046, 501] on button "Submit Request" at bounding box center [1077, 493] width 150 height 32
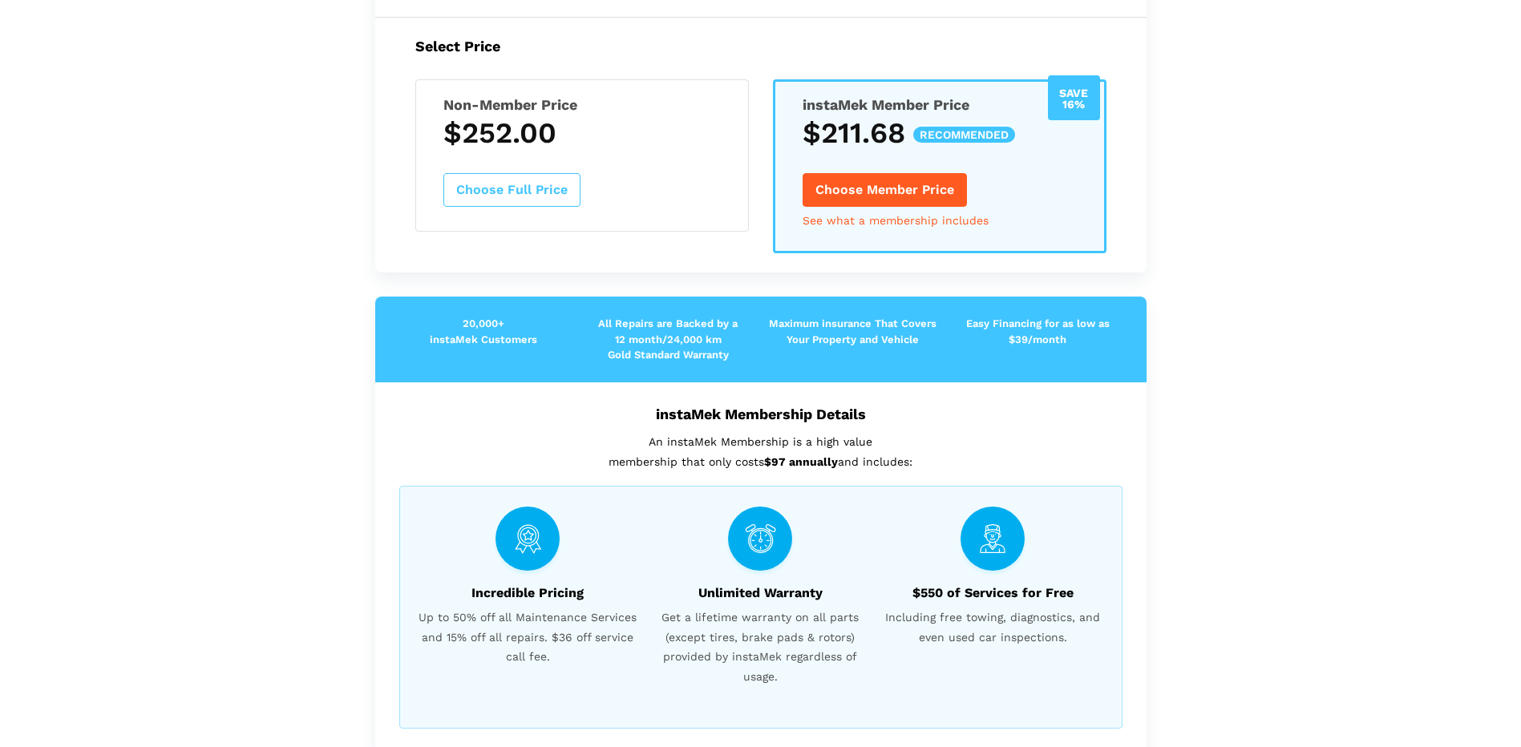
scroll to position [321, 0]
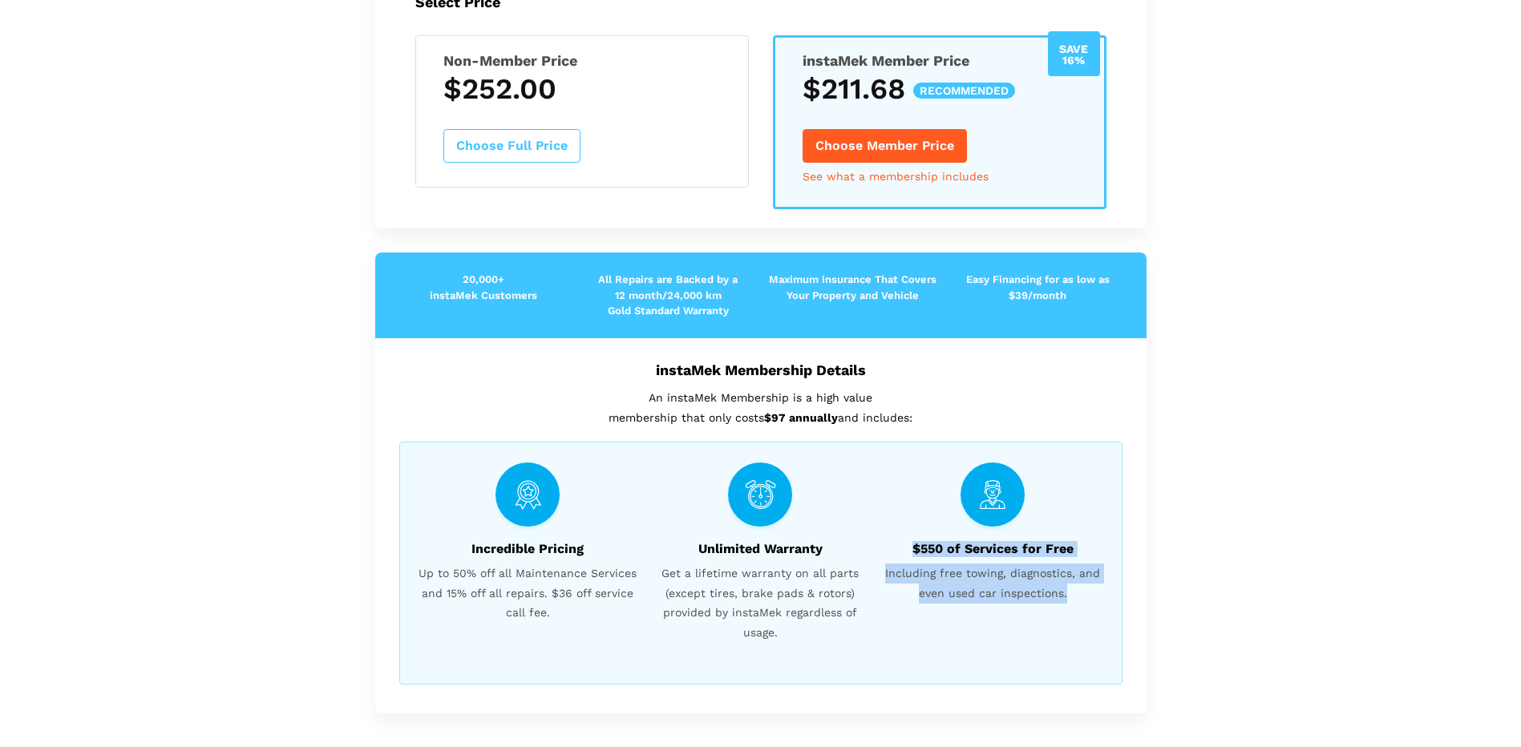
drag, startPoint x: 919, startPoint y: 548, endPoint x: 1088, endPoint y: 595, distance: 175.4
click at [1088, 595] on div "$550 of Services for Free Including free towing, diagnostics, and even used car…" at bounding box center [992, 559] width 232 height 192
drag, startPoint x: 1088, startPoint y: 595, endPoint x: 1051, endPoint y: 599, distance: 37.1
click at [1051, 599] on span "Including free towing, diagnostics, and even used car inspections." at bounding box center [992, 583] width 224 height 39
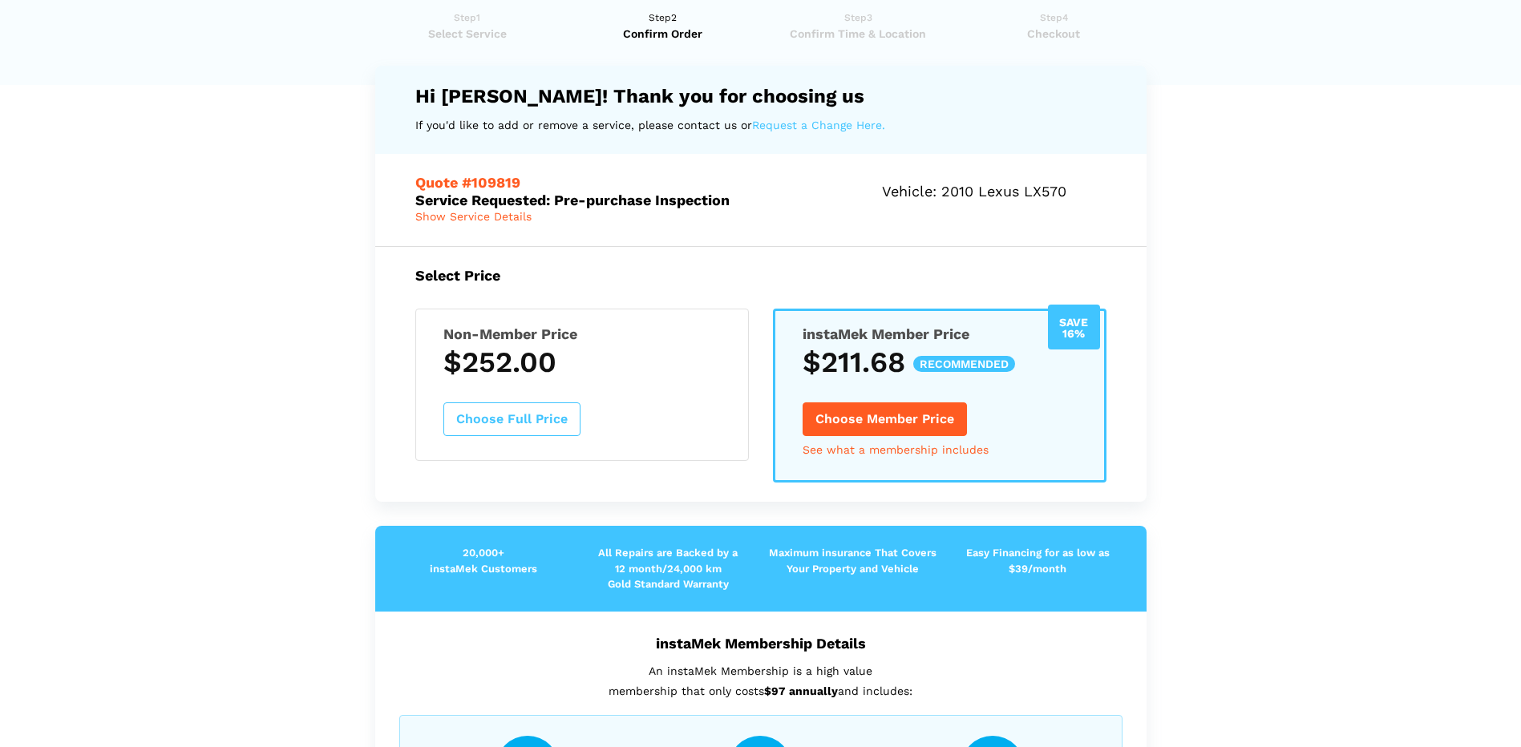
scroll to position [0, 0]
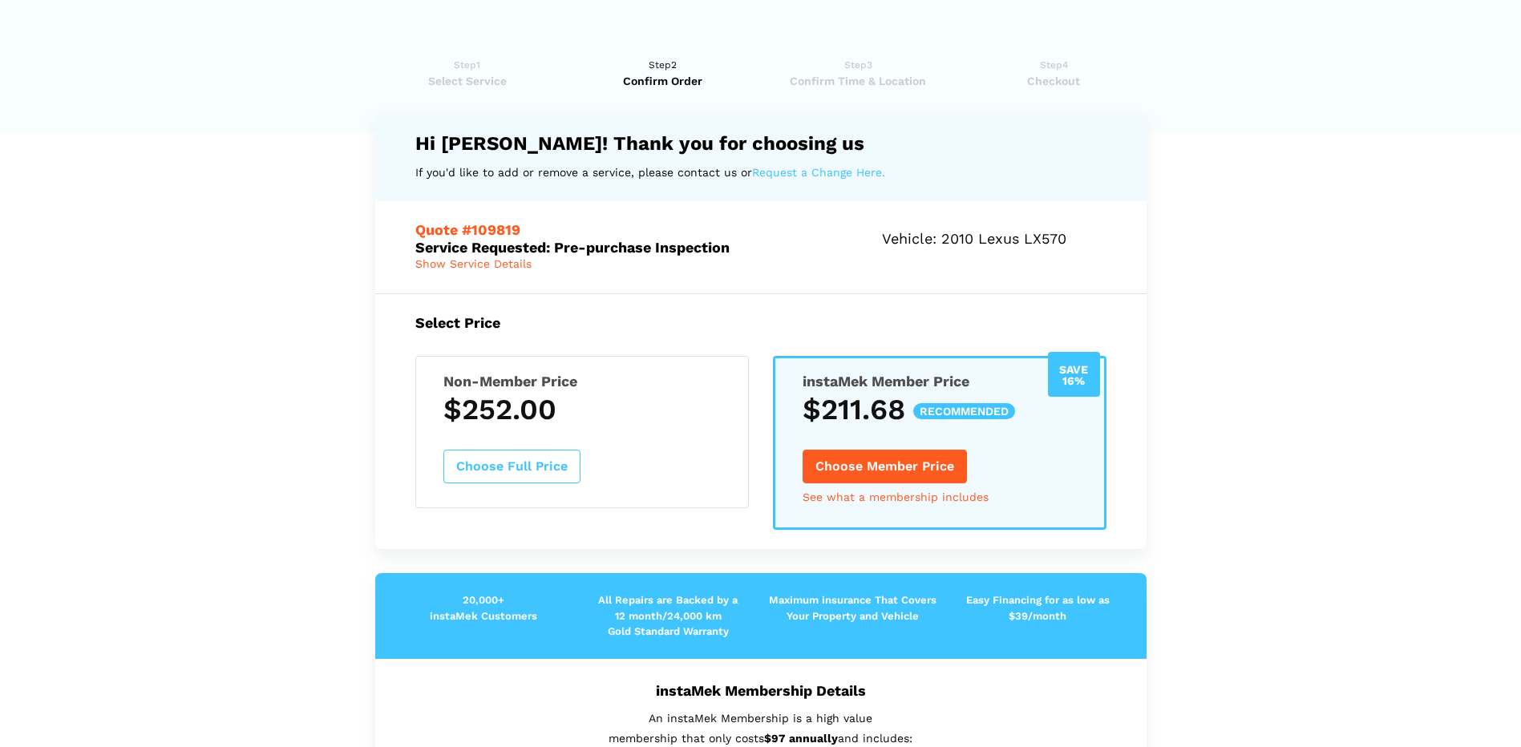
click at [527, 476] on button "Choose Full Price" at bounding box center [511, 467] width 137 height 34
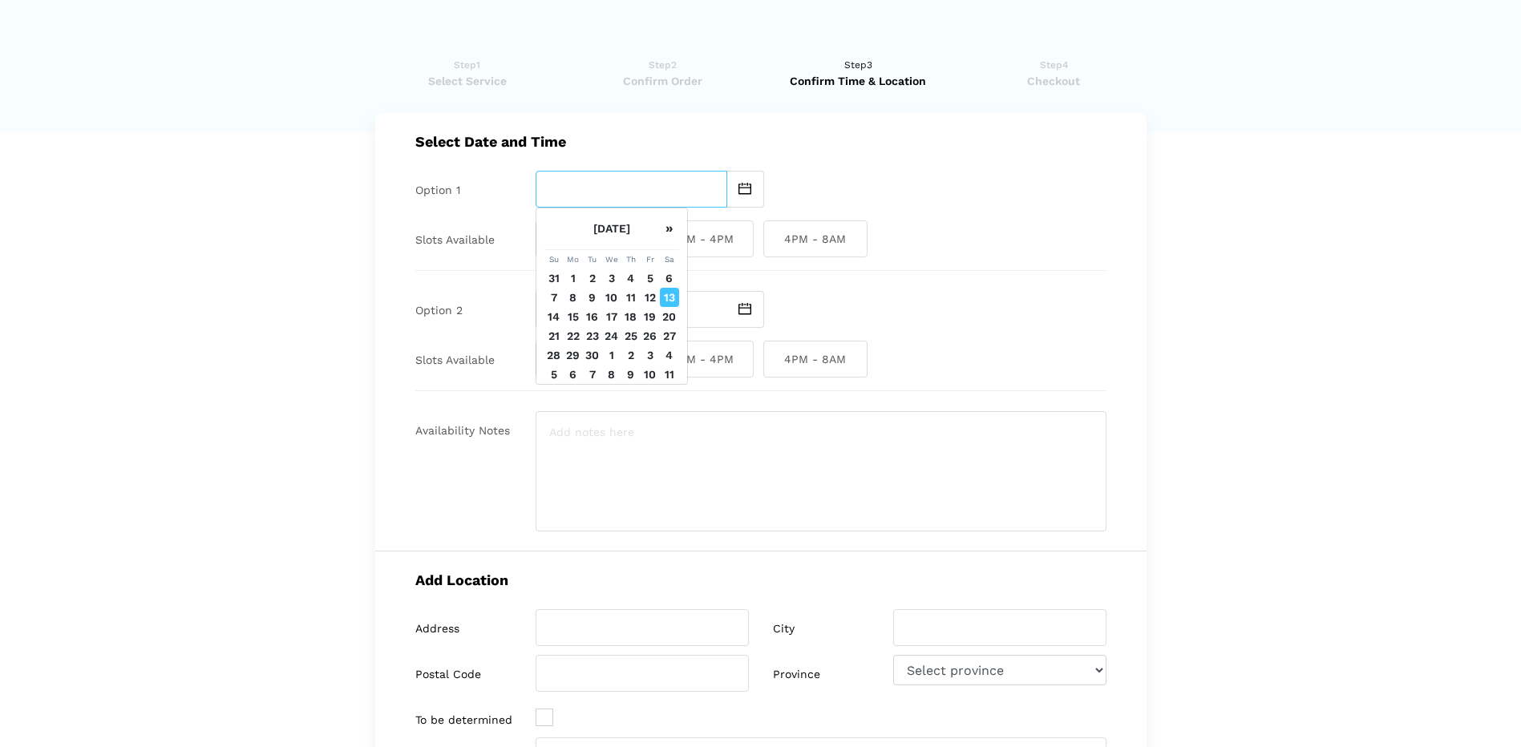
click at [667, 195] on input "text" at bounding box center [631, 189] width 192 height 37
click at [549, 326] on td "14" at bounding box center [553, 316] width 19 height 19
type input "Sunday September 14 2025"
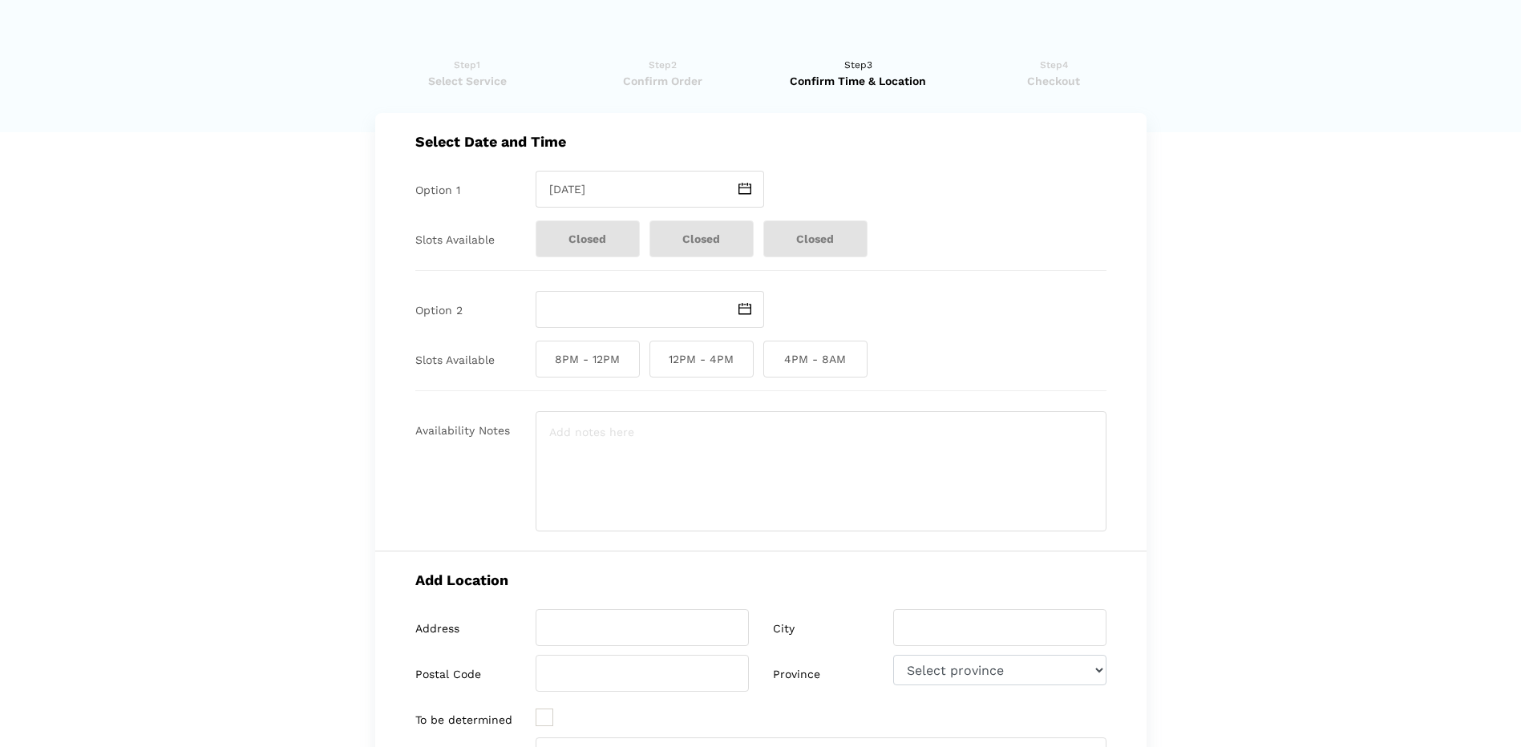
click at [748, 235] on span "Closed" at bounding box center [701, 238] width 104 height 37
drag, startPoint x: 813, startPoint y: 234, endPoint x: 675, endPoint y: 238, distance: 137.9
click at [812, 234] on span "Closed" at bounding box center [815, 238] width 104 height 37
click at [665, 236] on span "Closed" at bounding box center [701, 238] width 104 height 37
click at [608, 238] on span "Closed" at bounding box center [587, 238] width 104 height 37
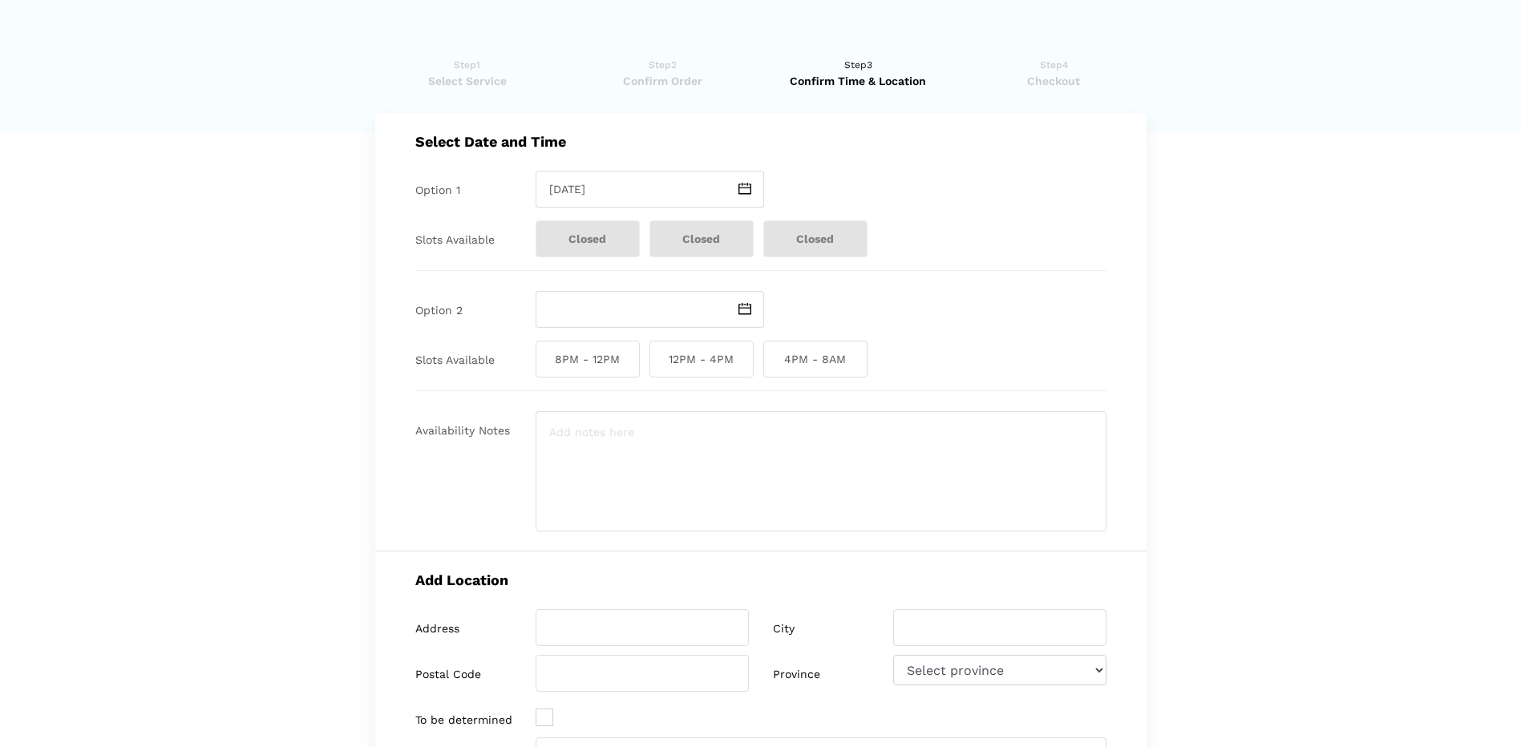
click at [746, 312] on img at bounding box center [744, 309] width 13 height 12
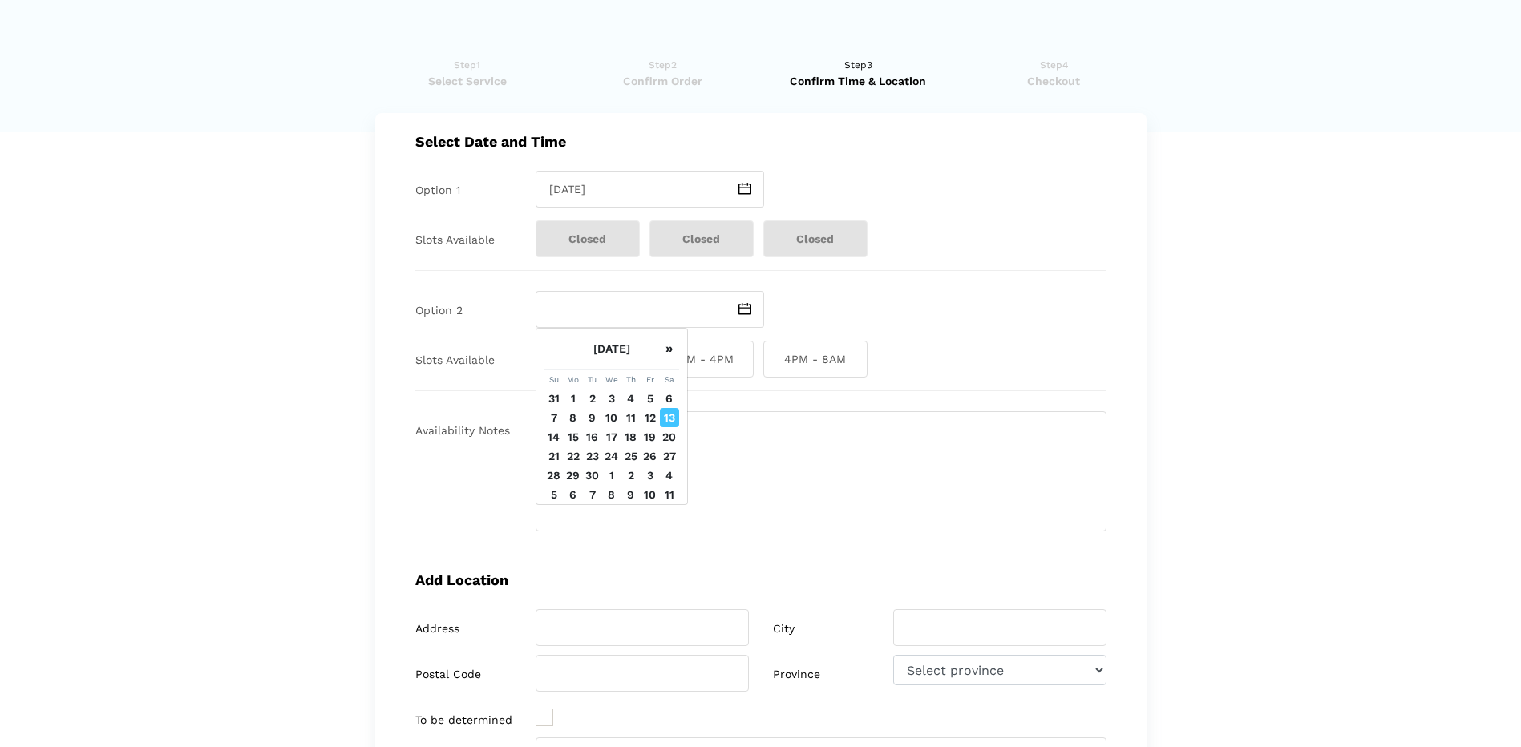
click at [575, 427] on td "8" at bounding box center [573, 417] width 19 height 19
click at [570, 446] on td "15" at bounding box center [573, 436] width 19 height 19
type input "Monday September 15 2025"
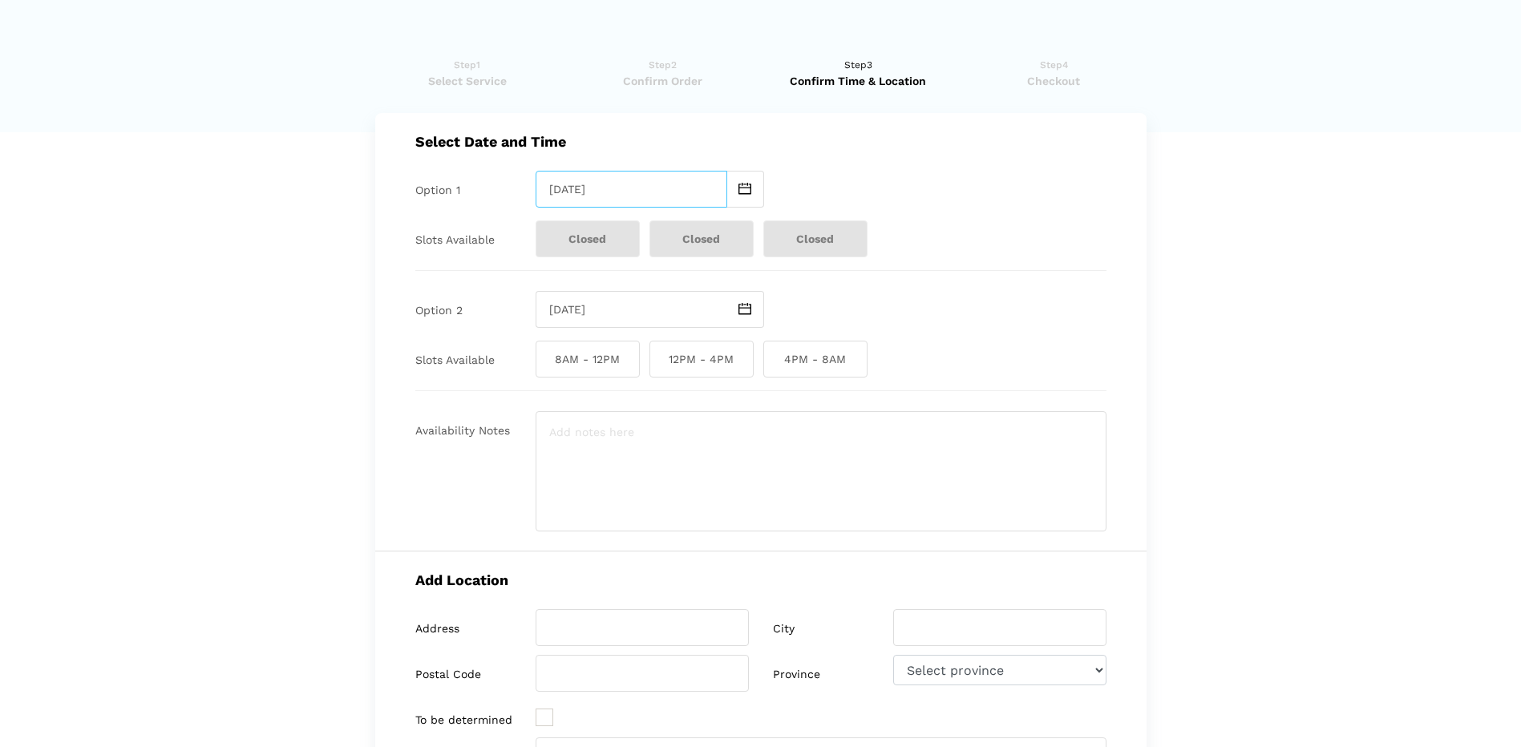
click at [595, 201] on input "Sunday September 14 2025" at bounding box center [631, 189] width 192 height 37
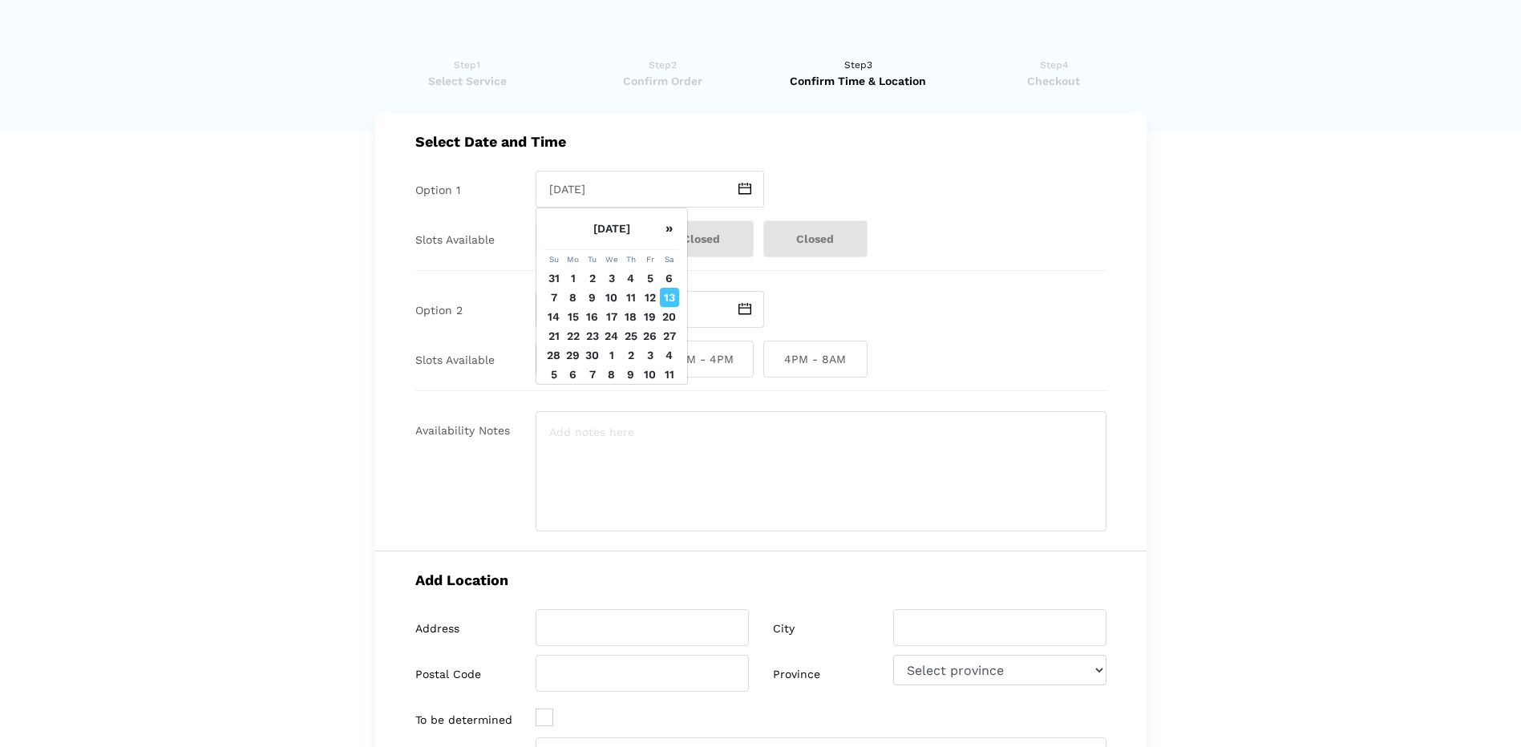
click at [655, 307] on td "12" at bounding box center [649, 297] width 19 height 19
click at [651, 307] on td "12" at bounding box center [649, 297] width 19 height 19
click at [648, 307] on td "12" at bounding box center [649, 297] width 19 height 19
click at [665, 307] on td "13" at bounding box center [669, 297] width 19 height 19
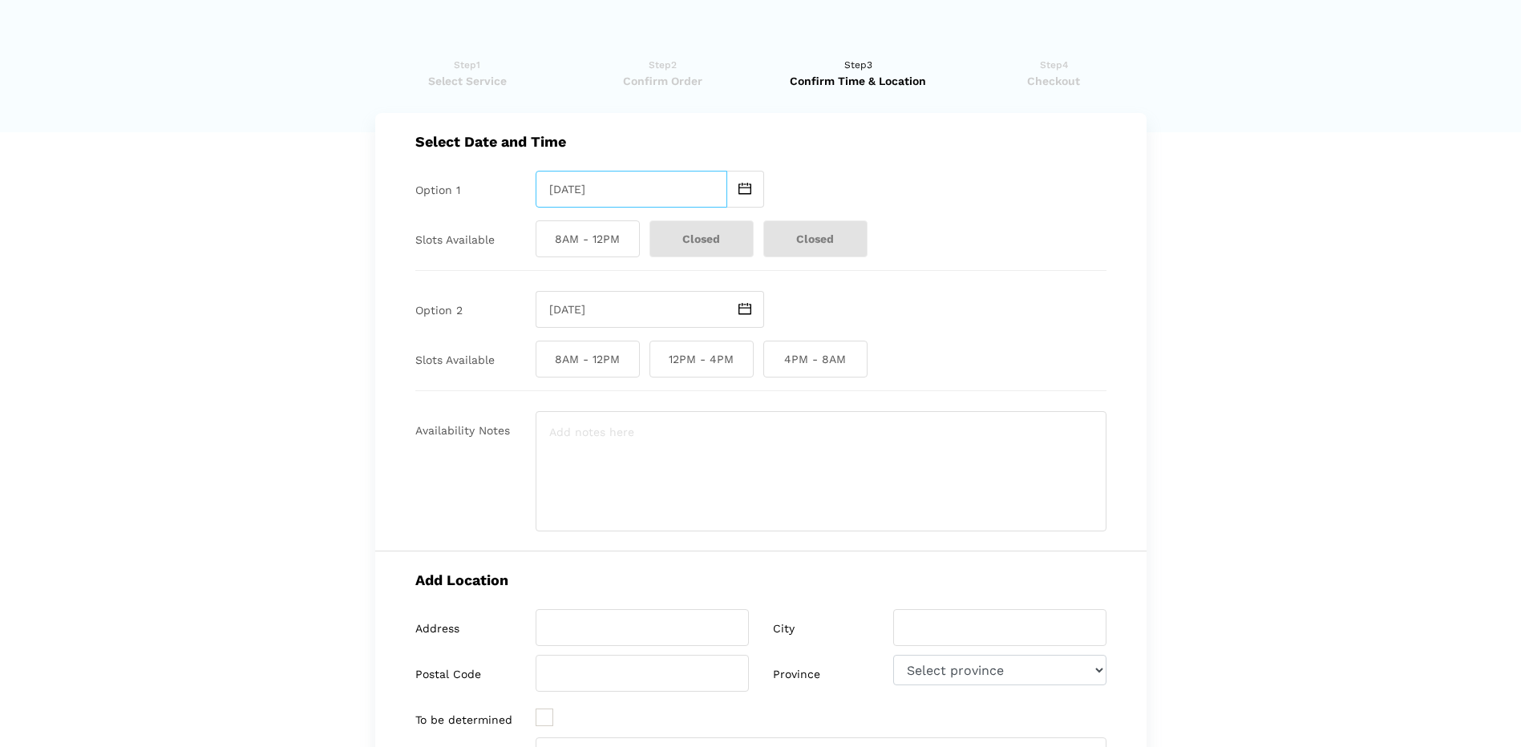
click at [673, 194] on input "Saturday September 13 2025" at bounding box center [631, 189] width 192 height 37
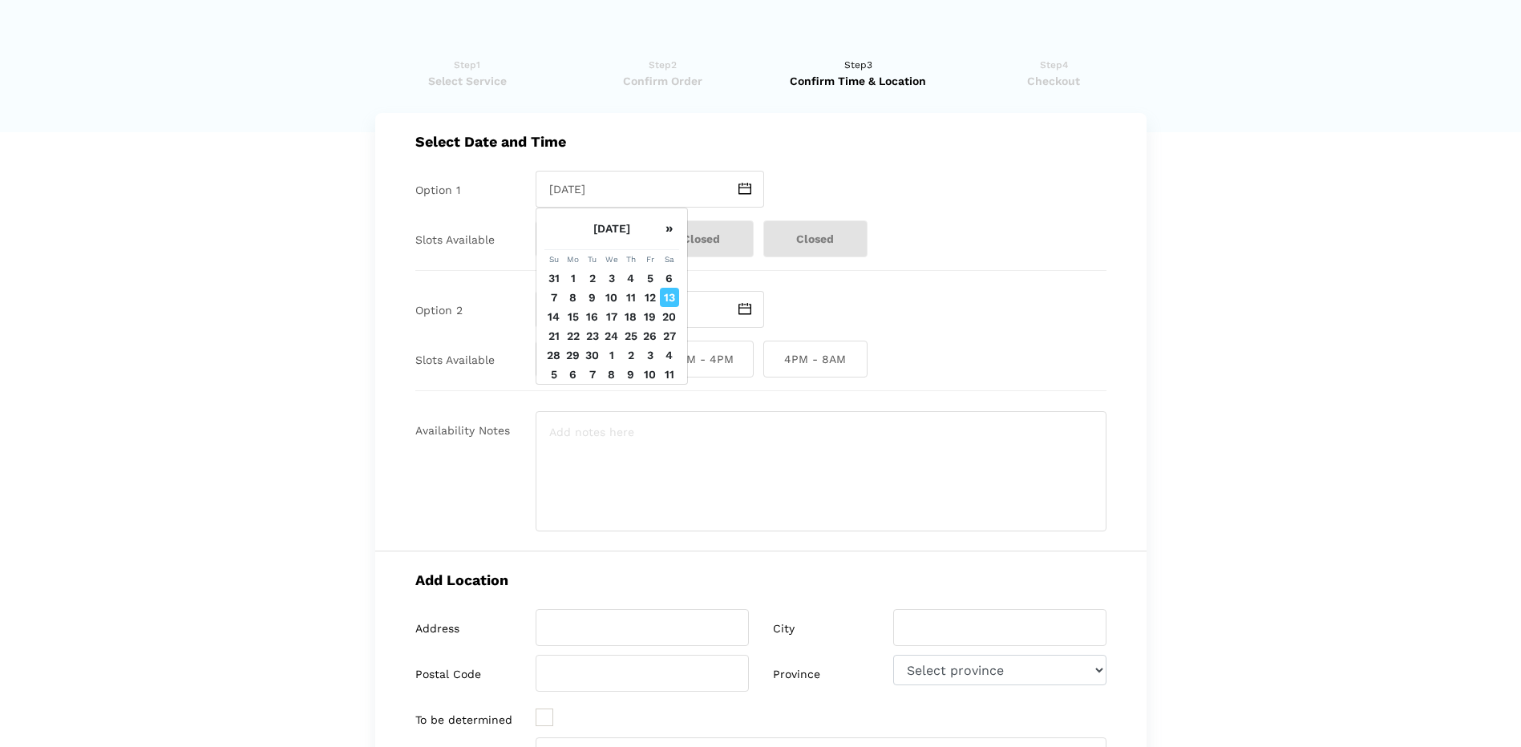
click at [552, 326] on td "14" at bounding box center [553, 316] width 19 height 19
type input "Sunday September 14 2025"
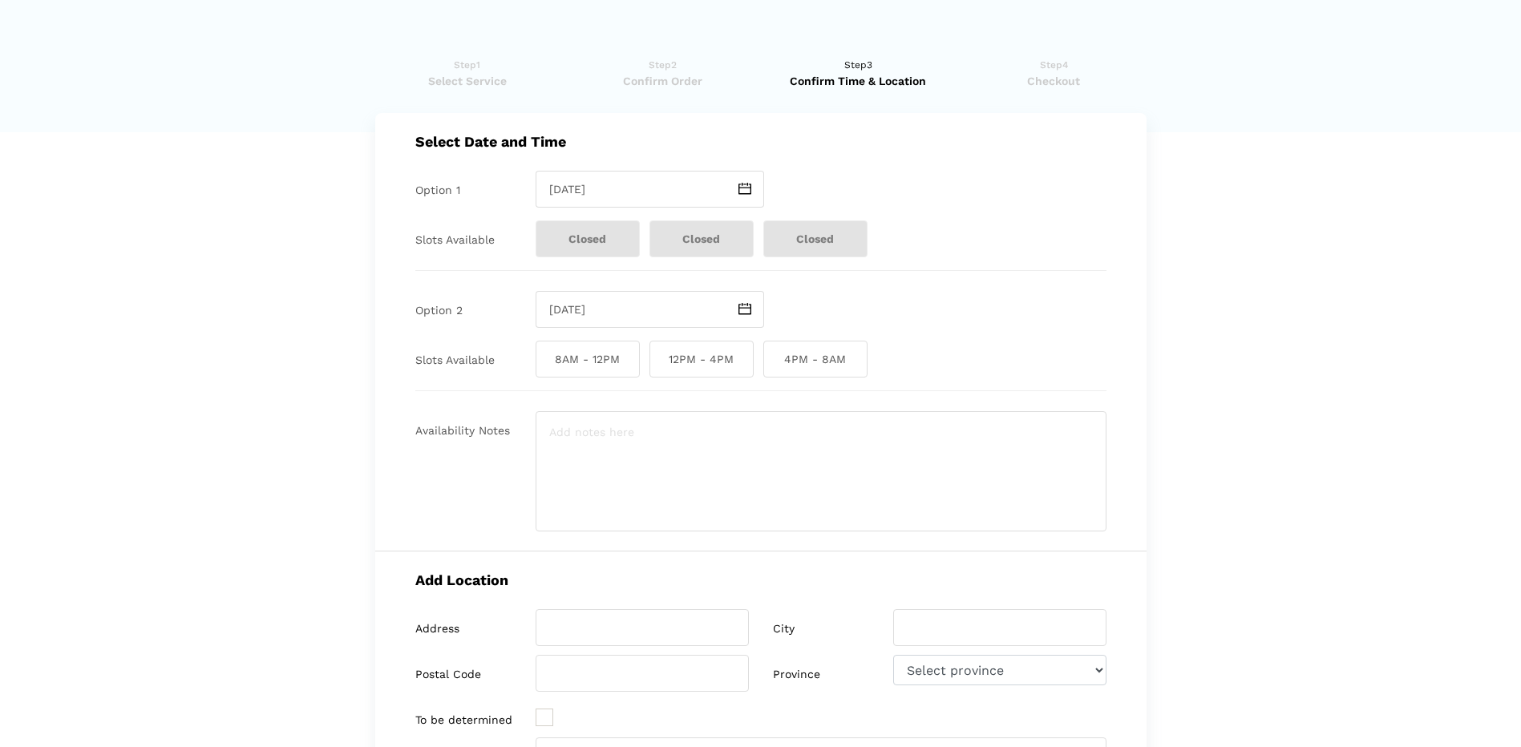
click at [577, 240] on span "Closed" at bounding box center [587, 238] width 104 height 37
click at [699, 236] on span "Closed" at bounding box center [701, 238] width 104 height 37
click at [842, 257] on div "Select Date and Time Option 1 Sunday September 14 2025 Slots Available Closed C…" at bounding box center [760, 332] width 771 height 438
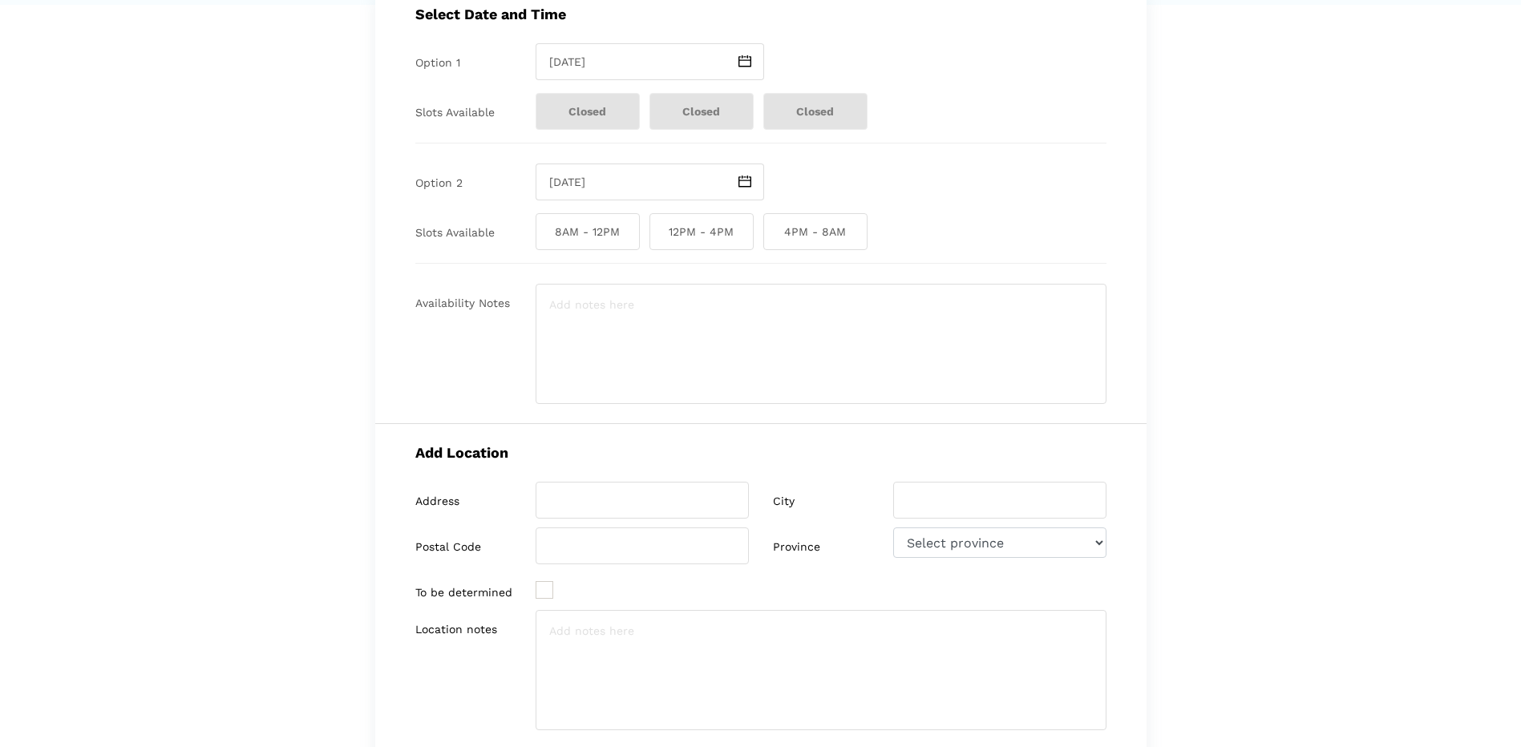
scroll to position [399, 0]
